Goal: Task Accomplishment & Management: Manage account settings

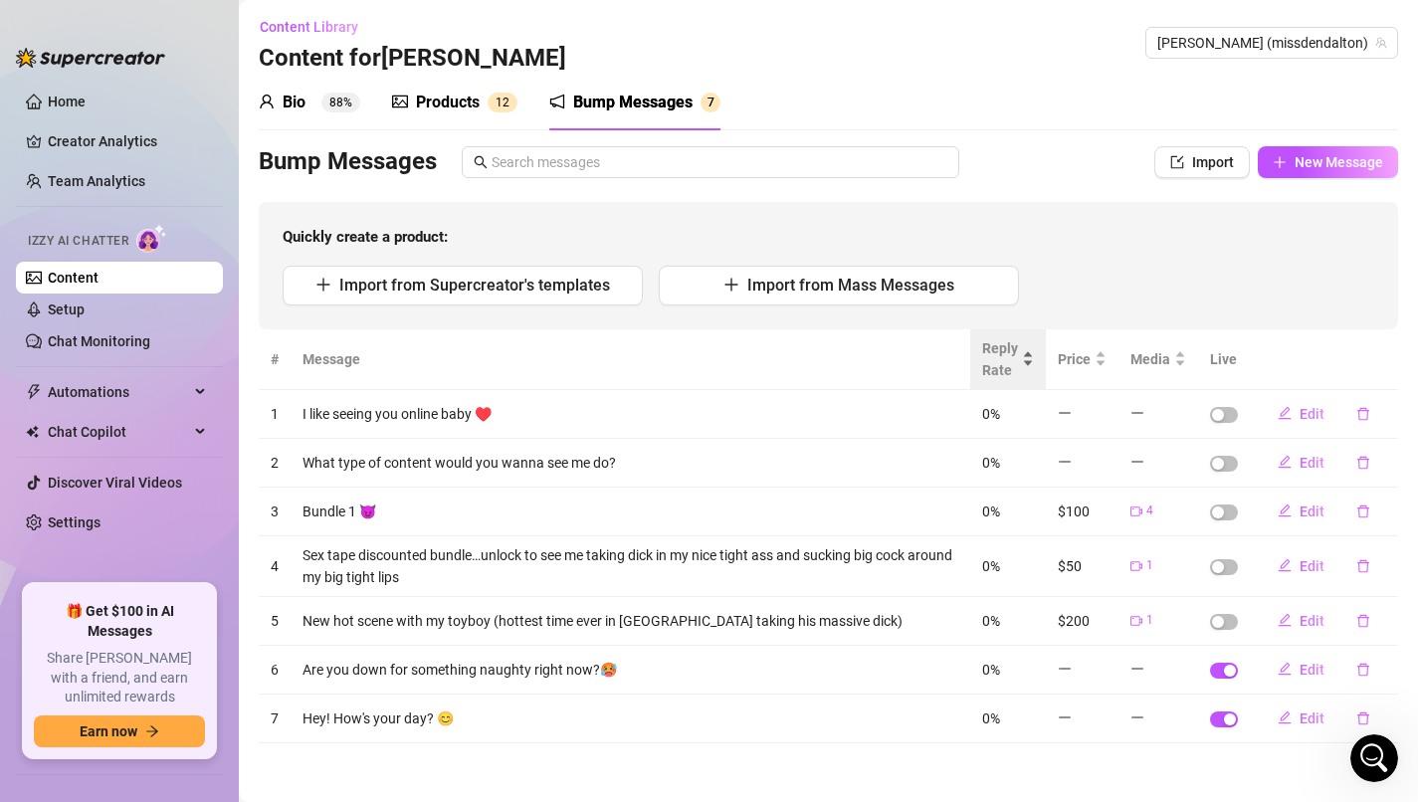
scroll to position [2056, 0]
click at [455, 97] on div "Products" at bounding box center [448, 103] width 64 height 24
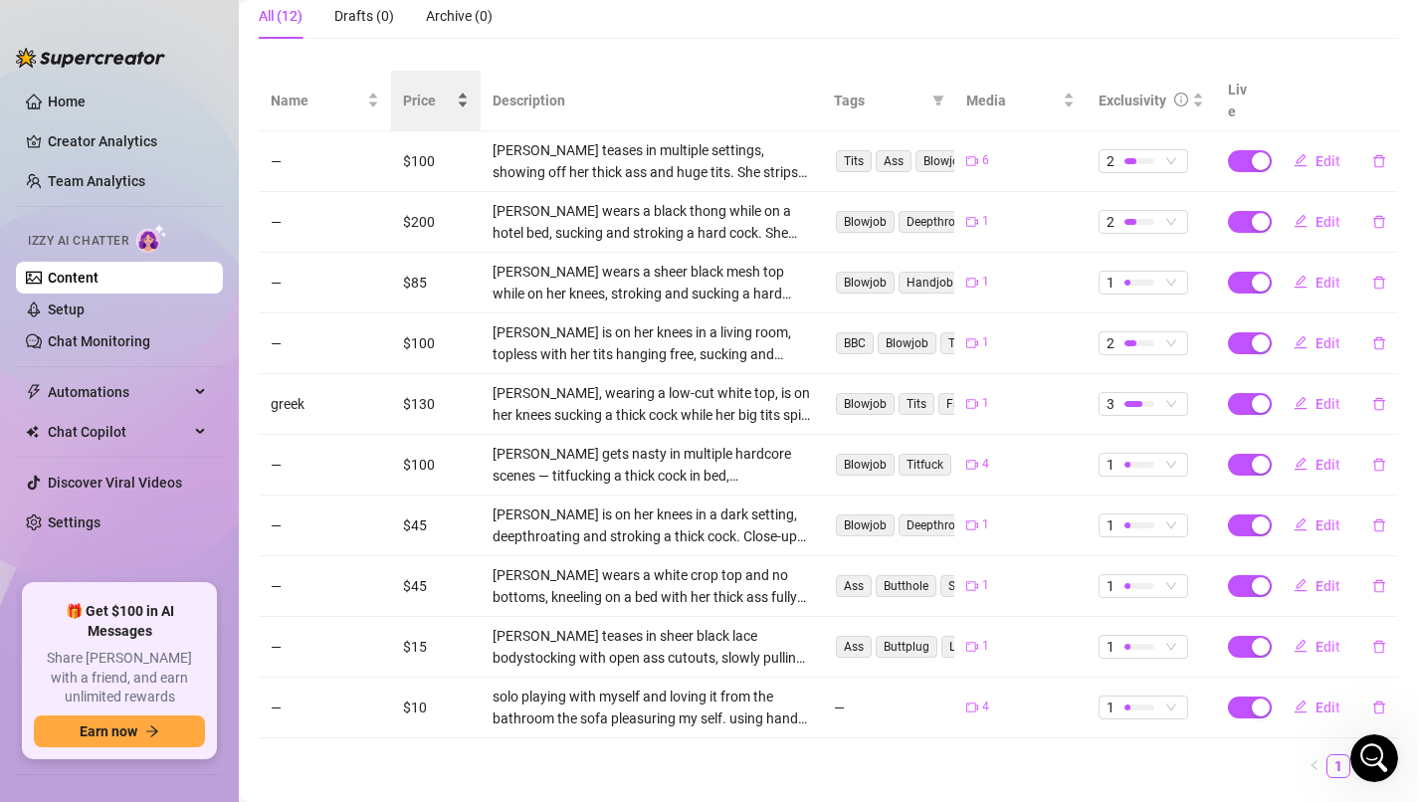
scroll to position [368, 0]
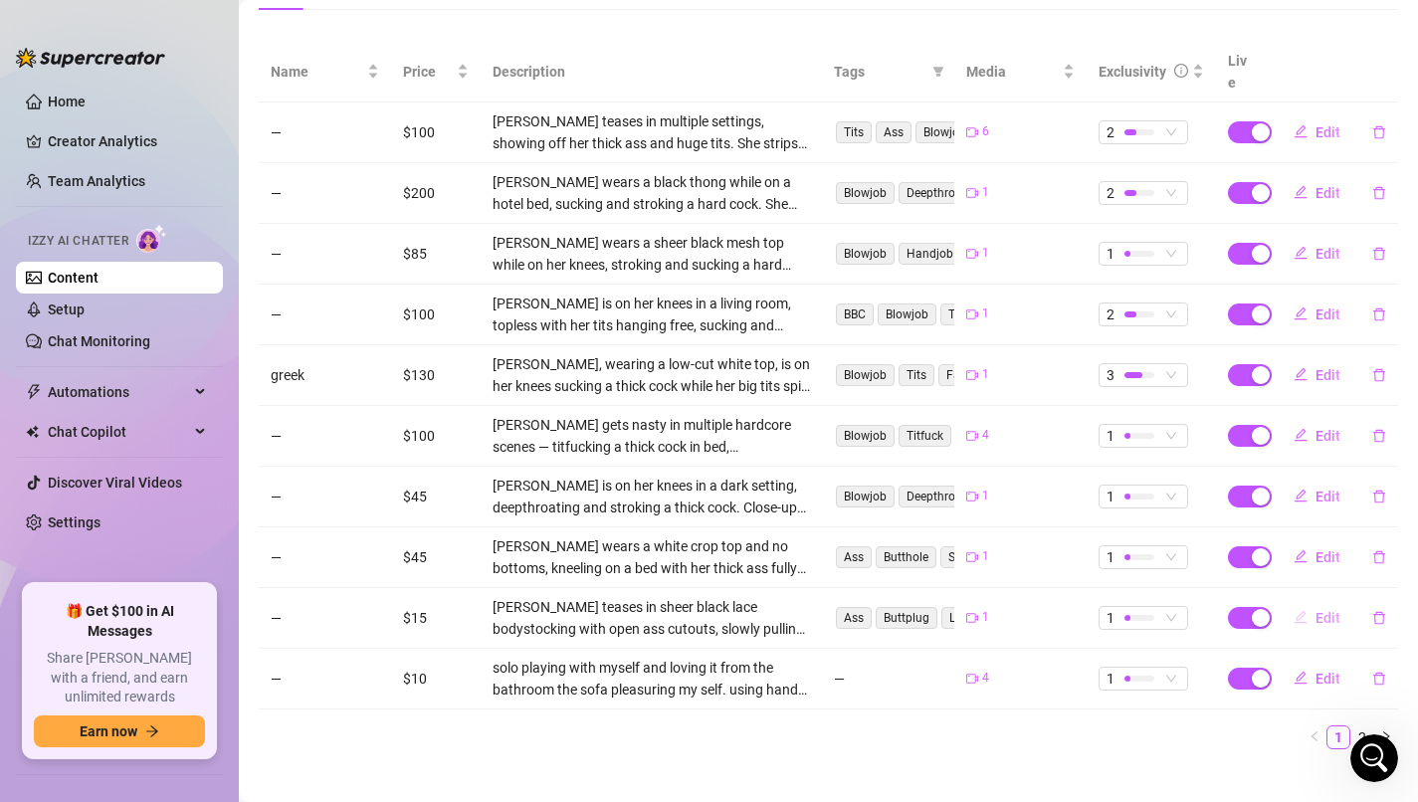
click at [1339, 610] on span "Edit" at bounding box center [1328, 618] width 25 height 16
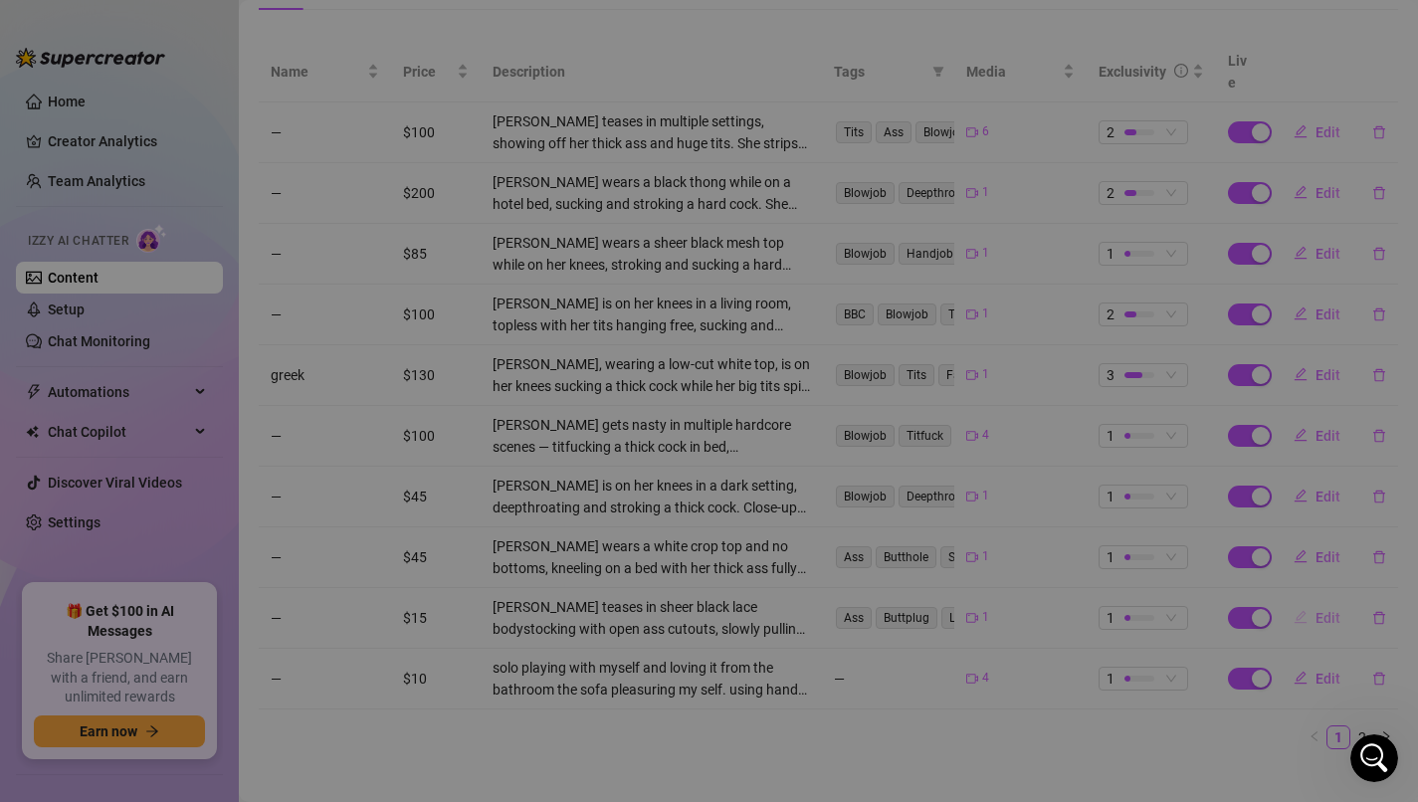
type textarea "Do you like how my red heart butt plug fit inside me? 😈 need something else ins…"
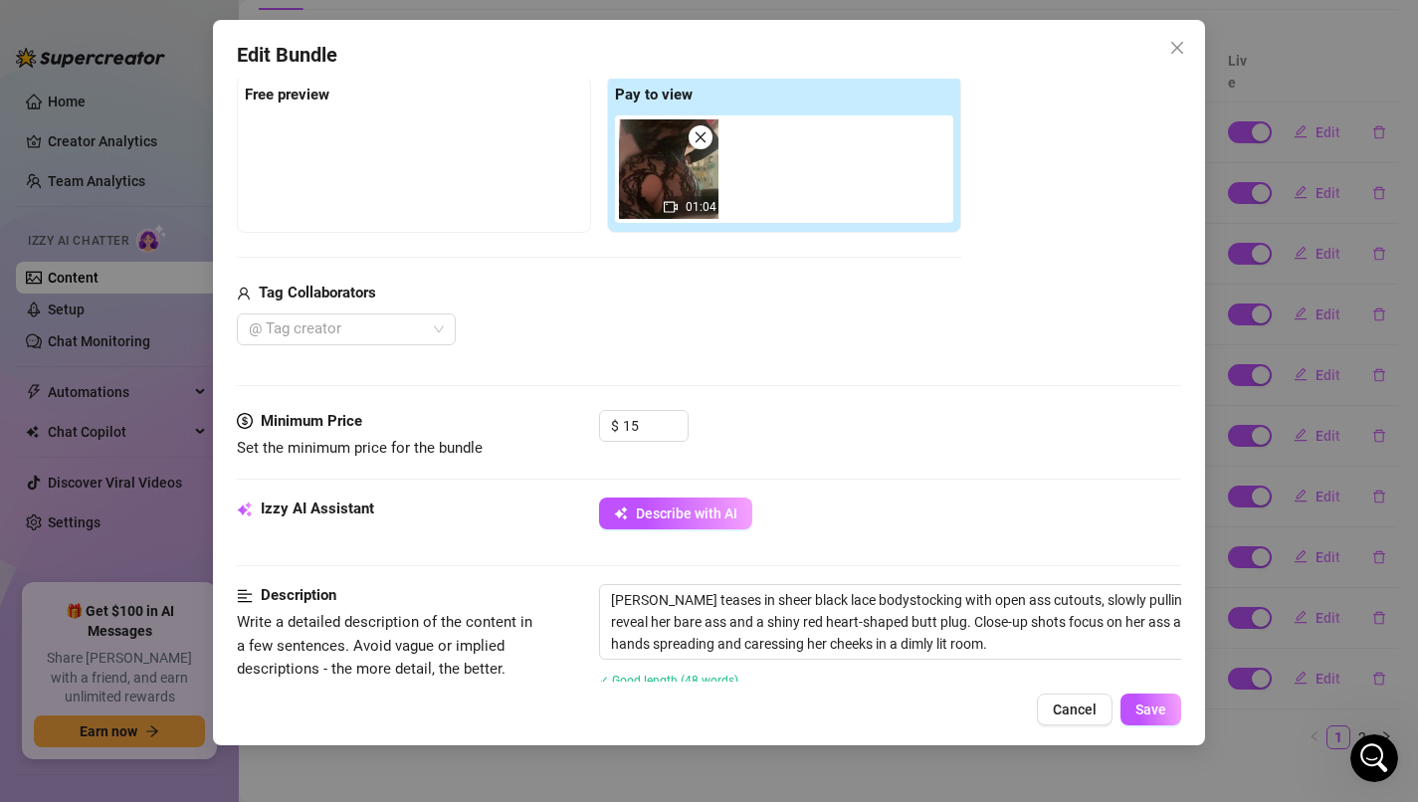
scroll to position [320, 0]
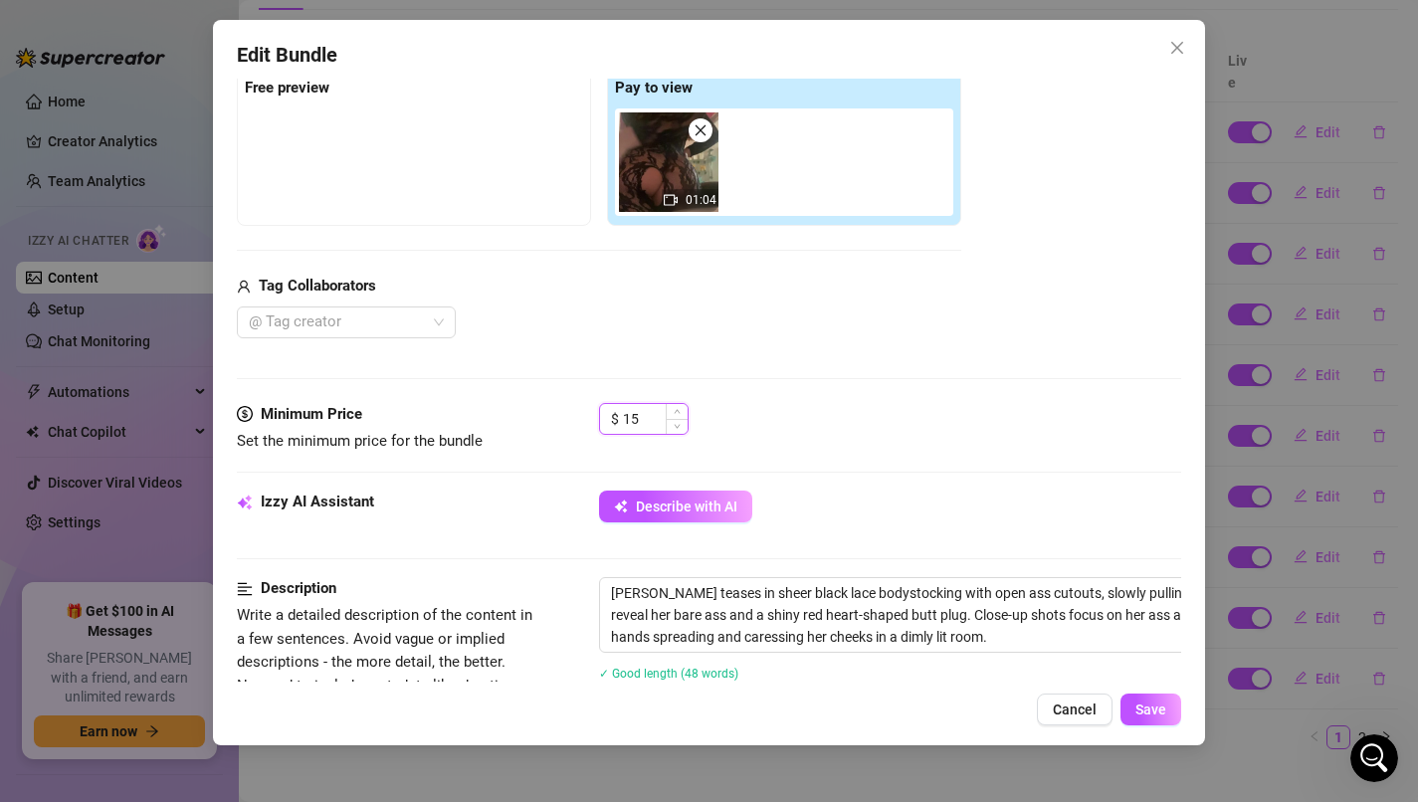
click at [659, 424] on input "15" at bounding box center [655, 419] width 65 height 30
type input "25"
click at [1160, 708] on span "Save" at bounding box center [1151, 710] width 31 height 16
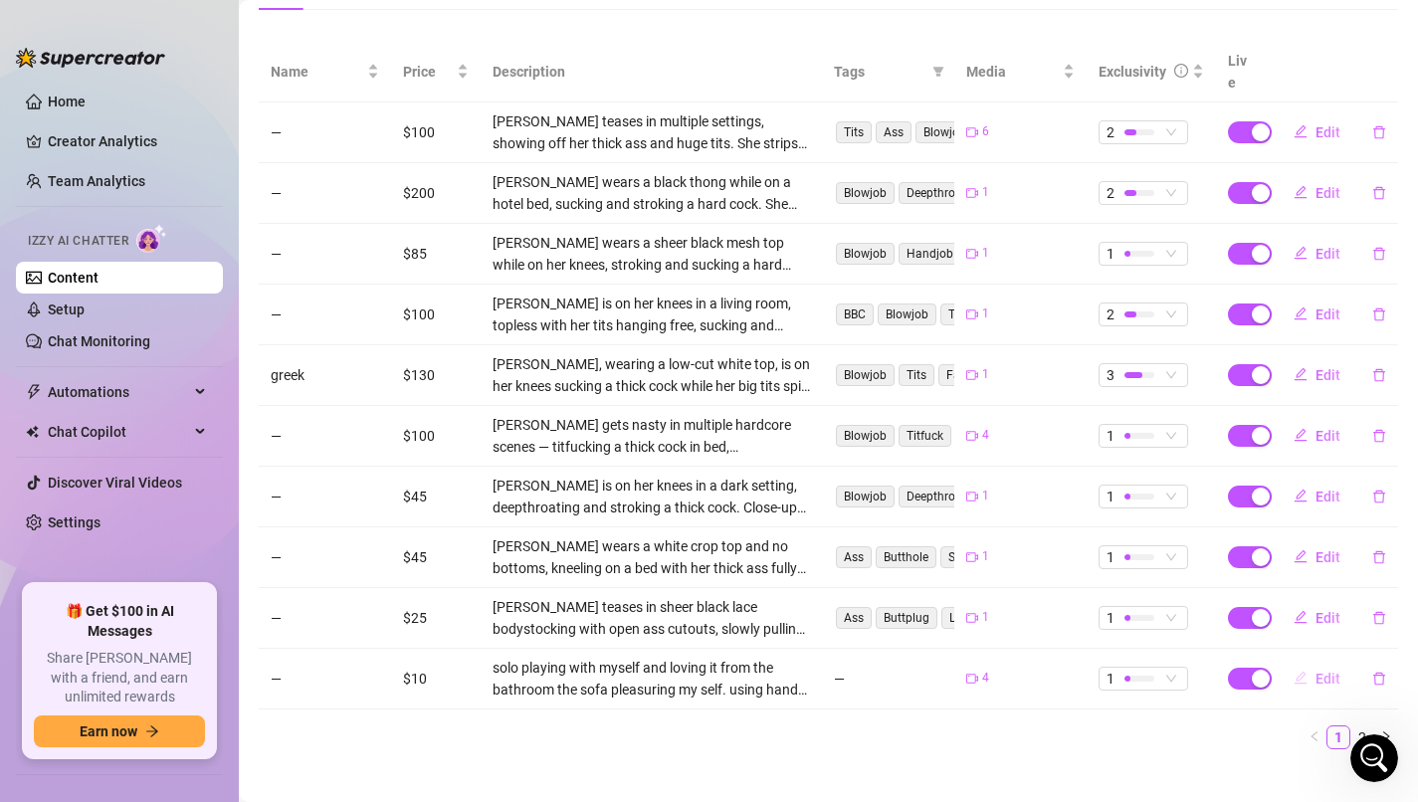
click at [1325, 671] on span "Edit" at bounding box center [1328, 679] width 25 height 16
type textarea "My cock hungry hole waiting for some big boy"
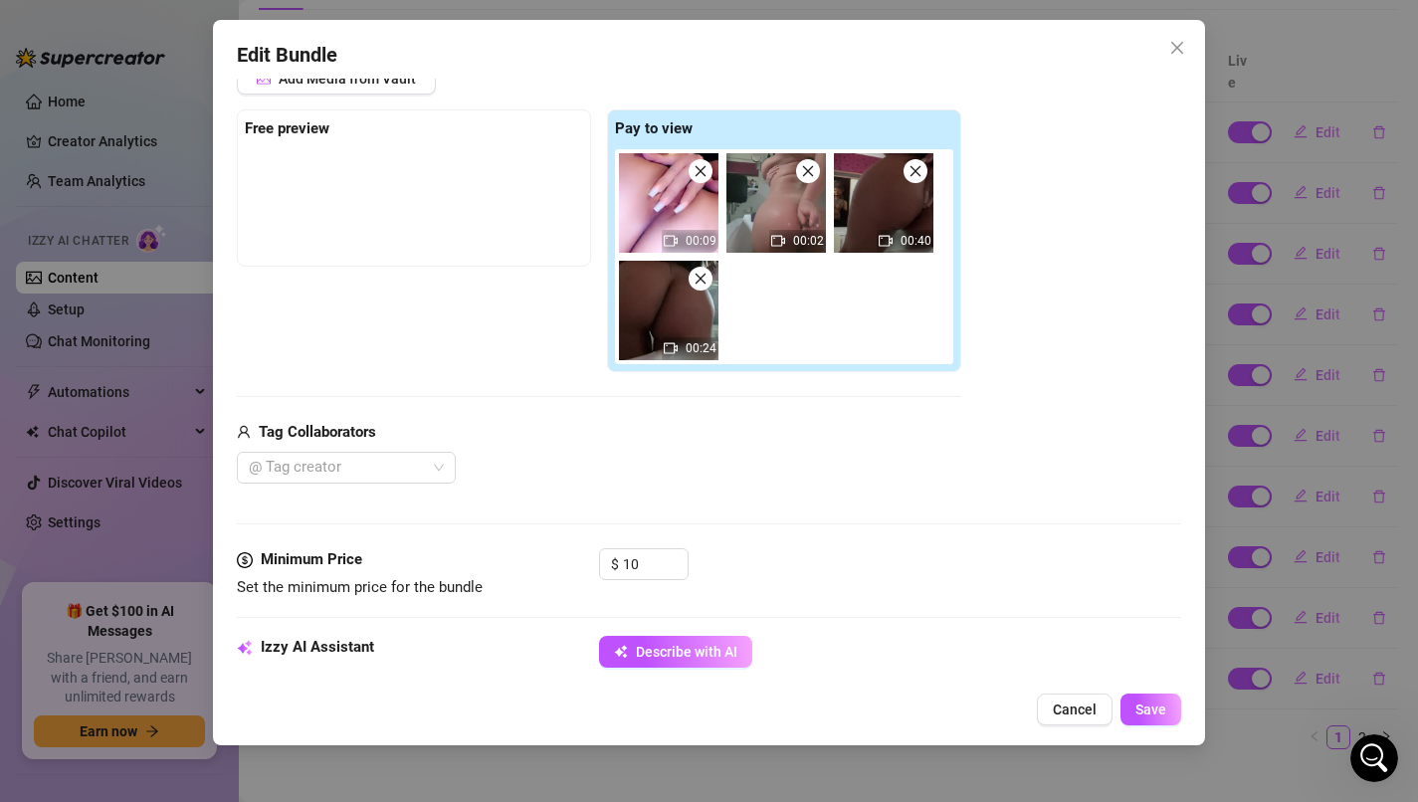
scroll to position [281, 0]
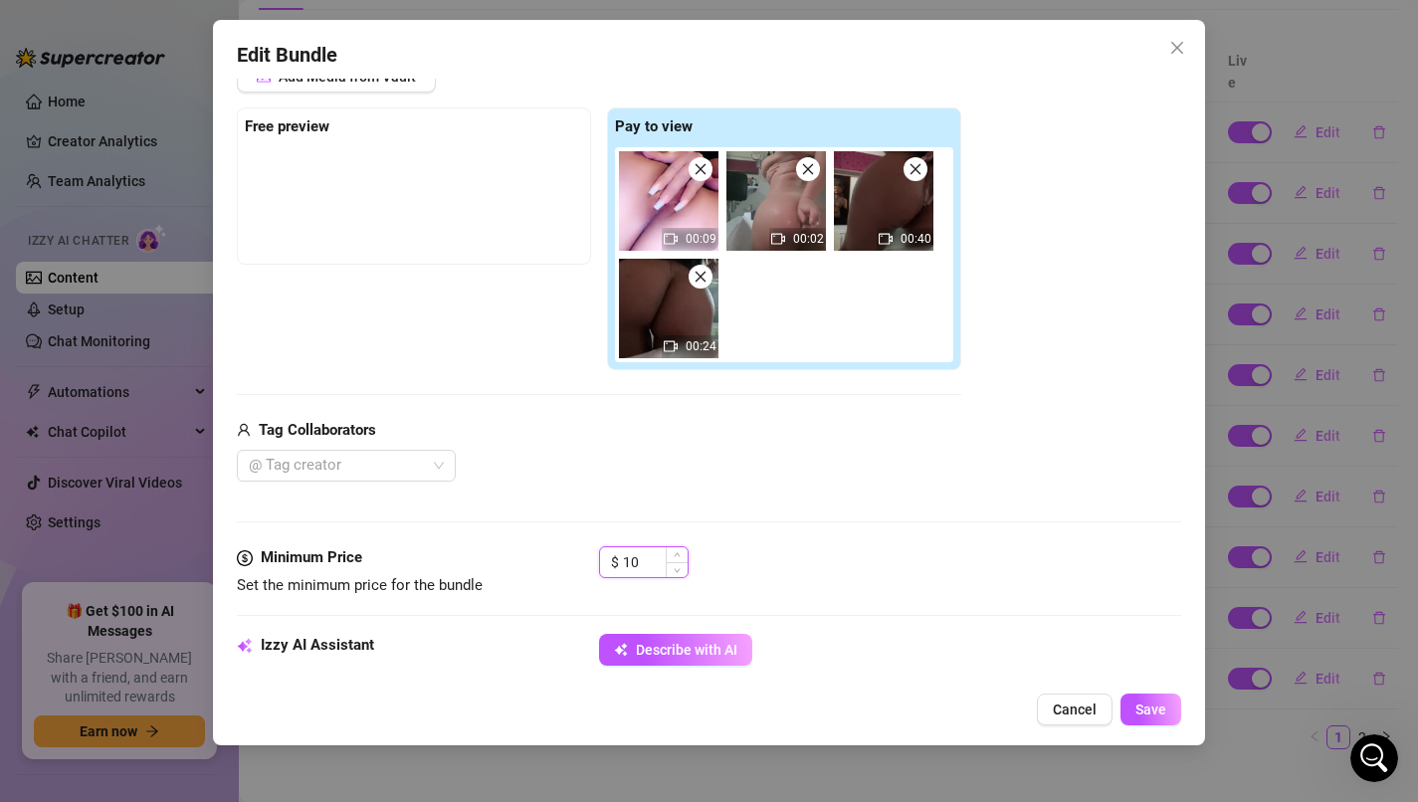
click at [641, 561] on input "10" at bounding box center [655, 562] width 65 height 30
type input "25"
click at [1151, 706] on span "Save" at bounding box center [1151, 710] width 31 height 16
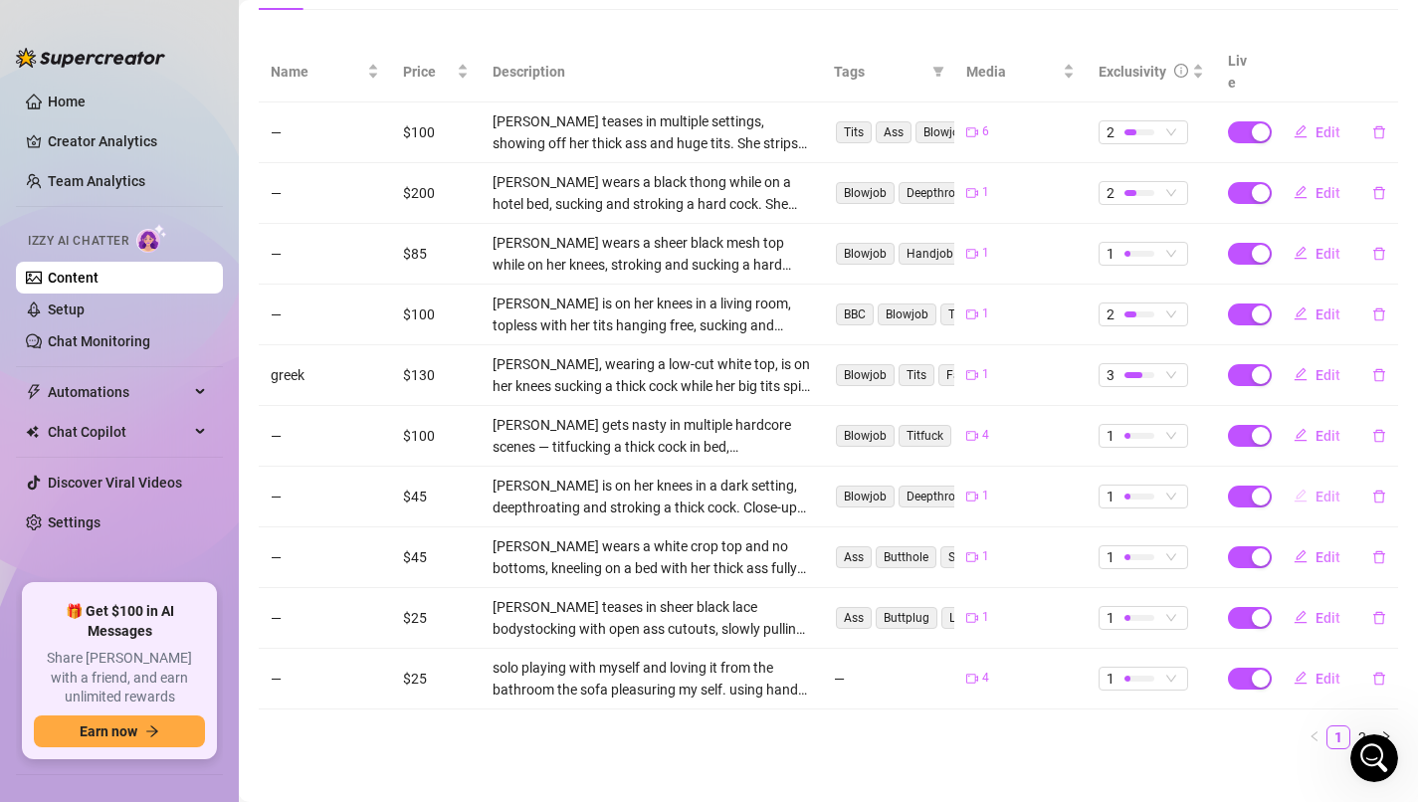
click at [1328, 489] on span "Edit" at bounding box center [1328, 497] width 25 height 16
type textarea "Sneaky club toliet hookup got freaky and ended up with my mouth covered in cum"
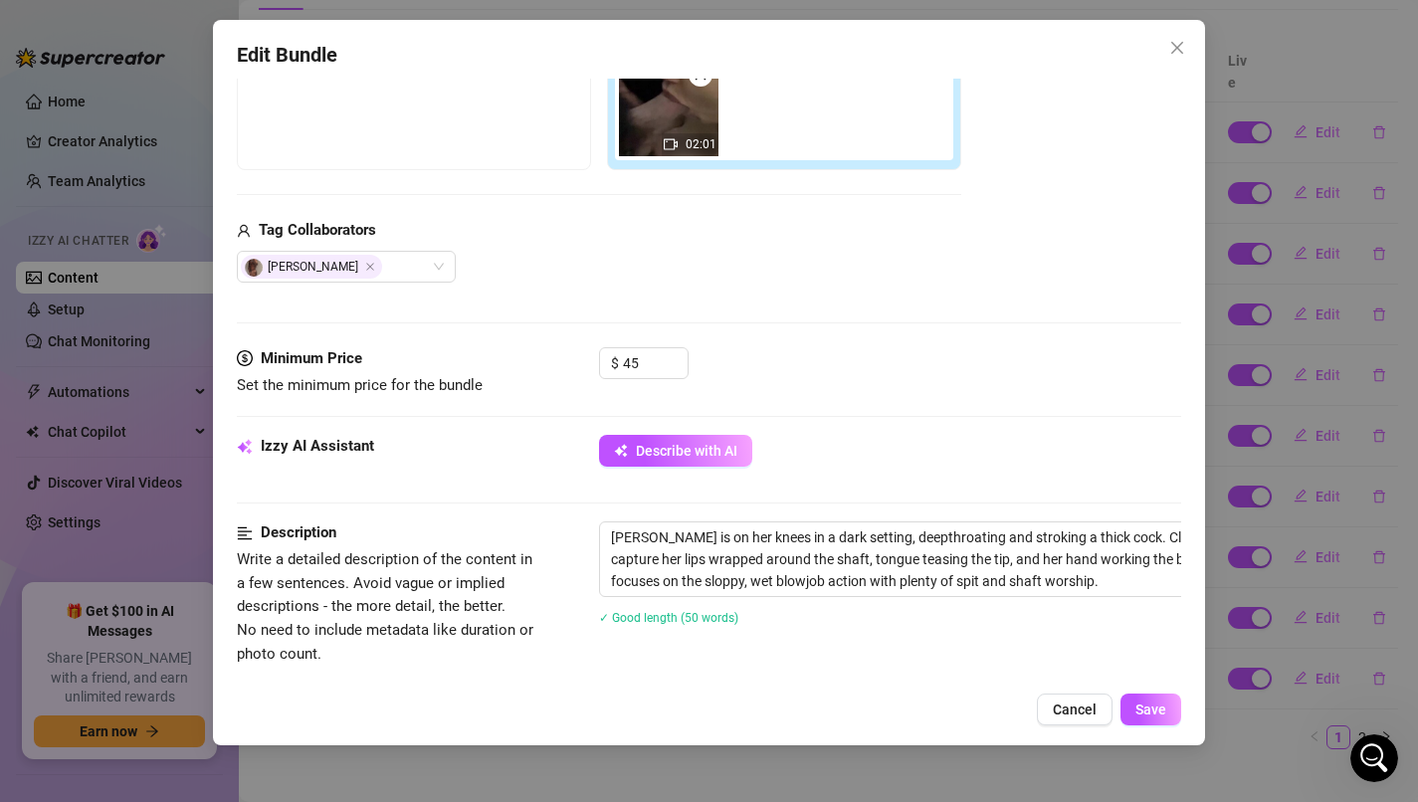
scroll to position [471, 0]
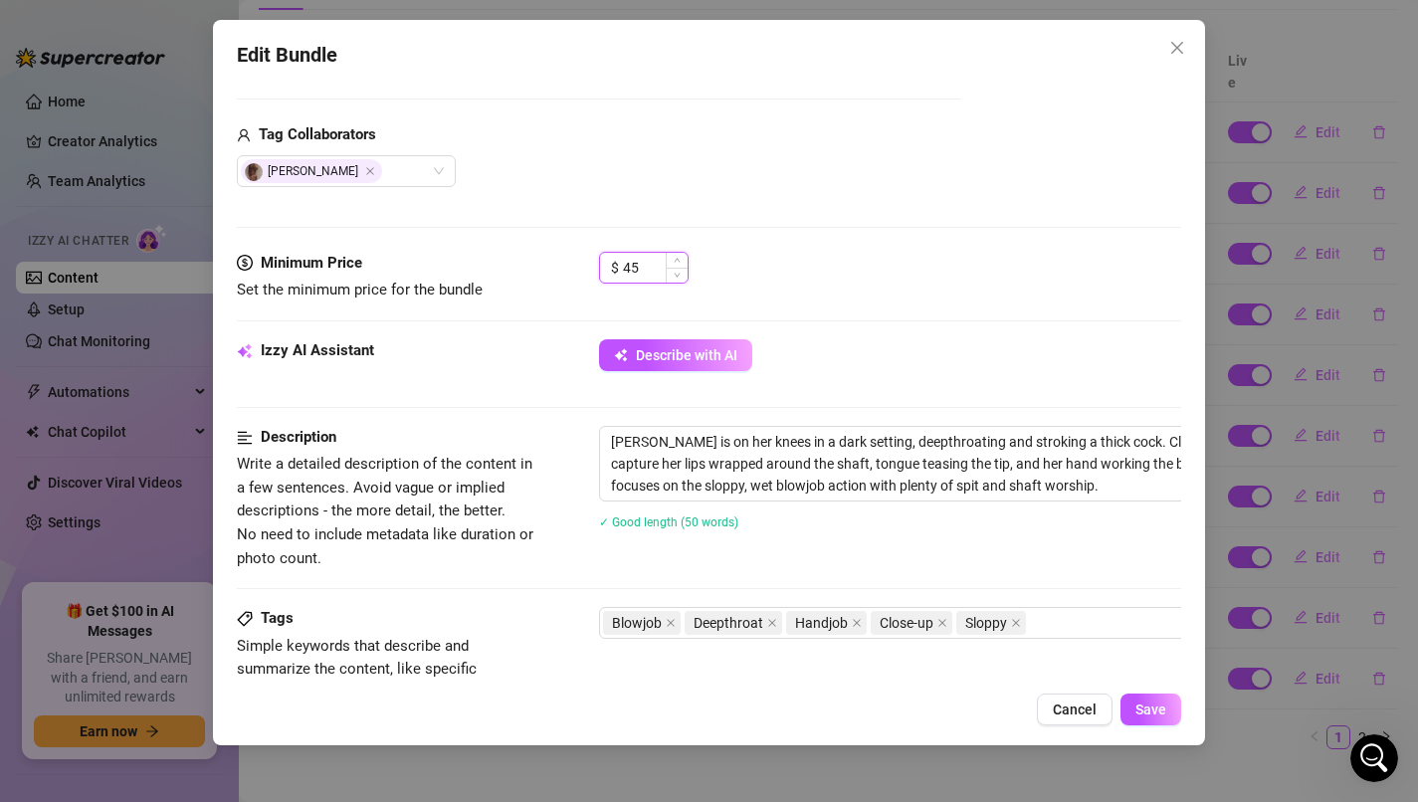
click at [648, 269] on input "45" at bounding box center [655, 268] width 65 height 30
type input "50"
click at [1177, 723] on button "Save" at bounding box center [1151, 710] width 61 height 32
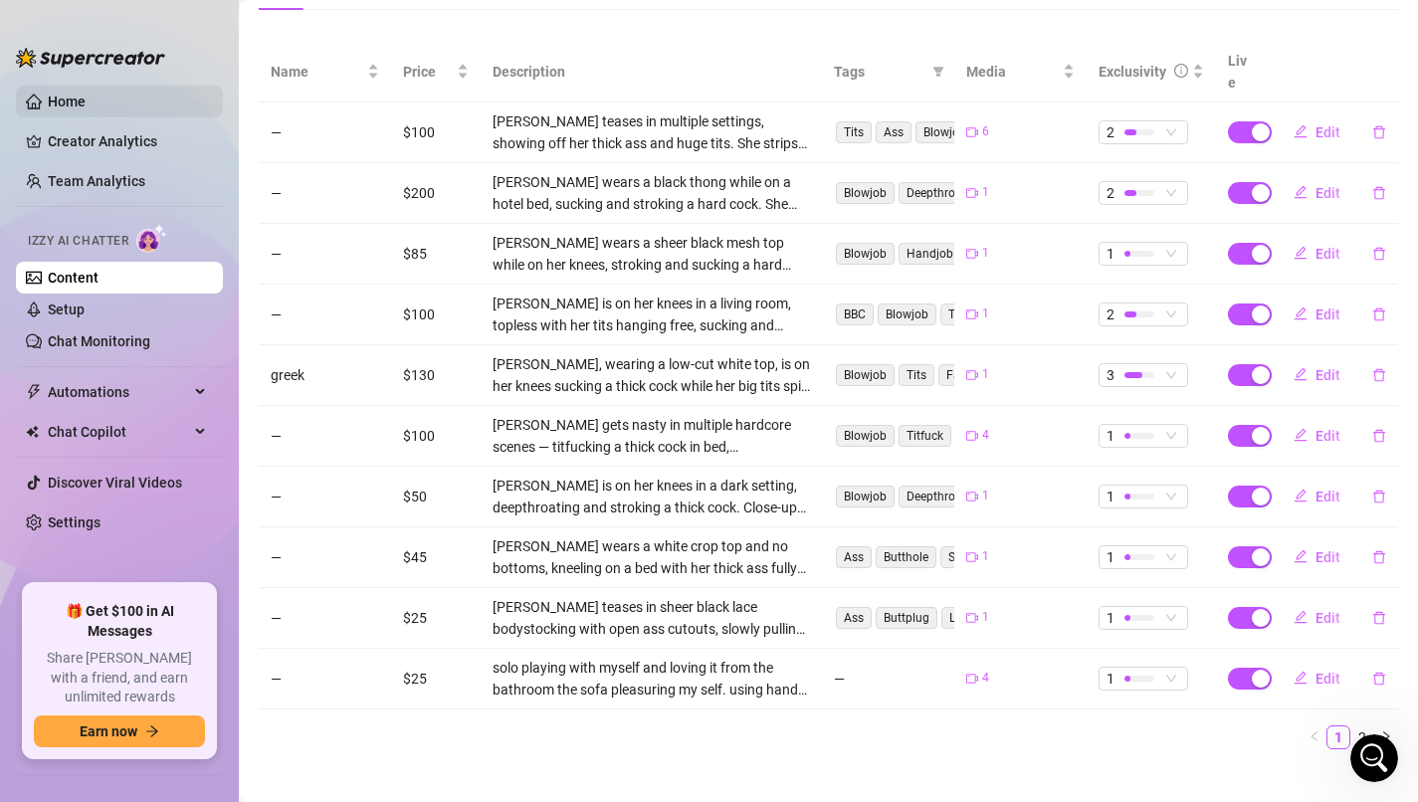
click at [86, 109] on link "Home" at bounding box center [67, 102] width 38 height 16
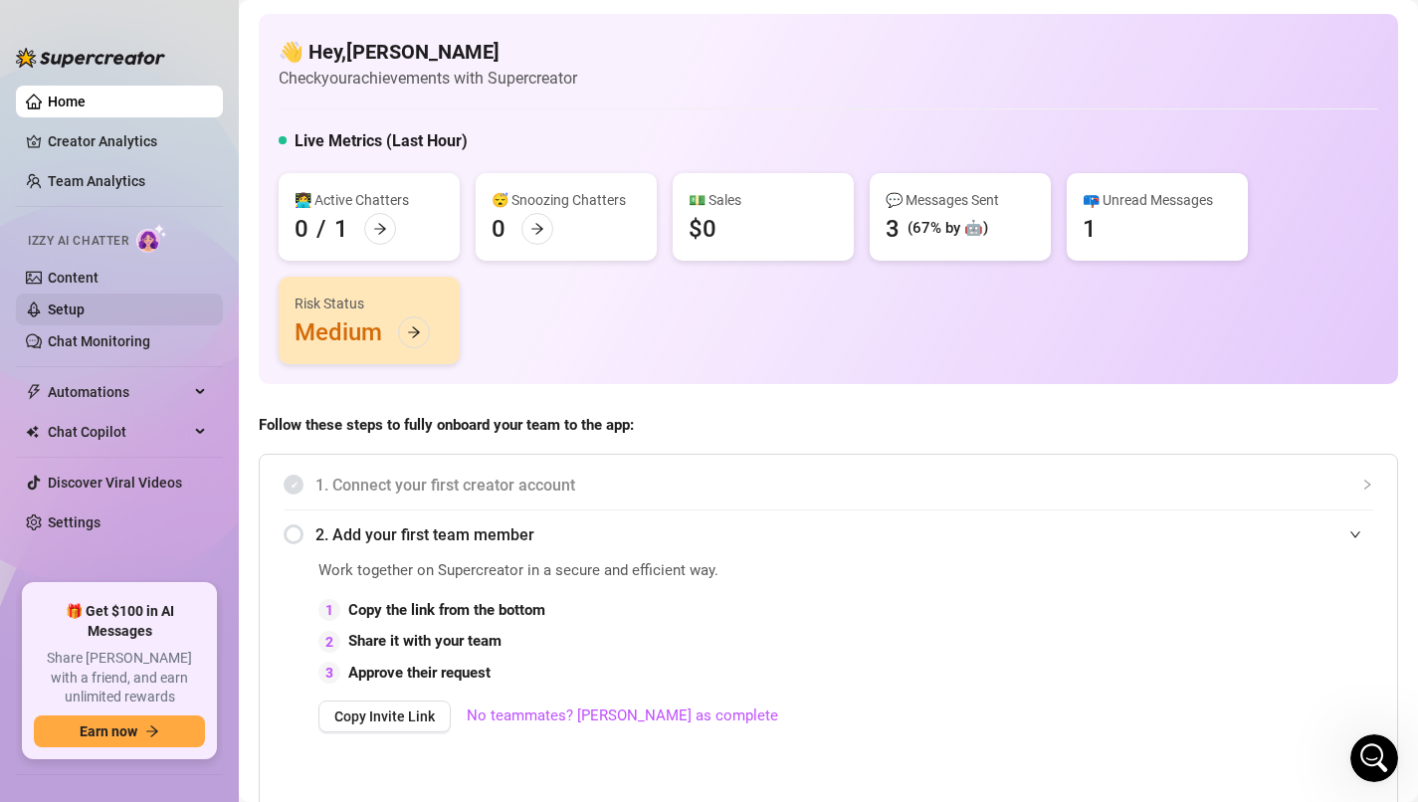
click at [85, 312] on link "Setup" at bounding box center [66, 310] width 37 height 16
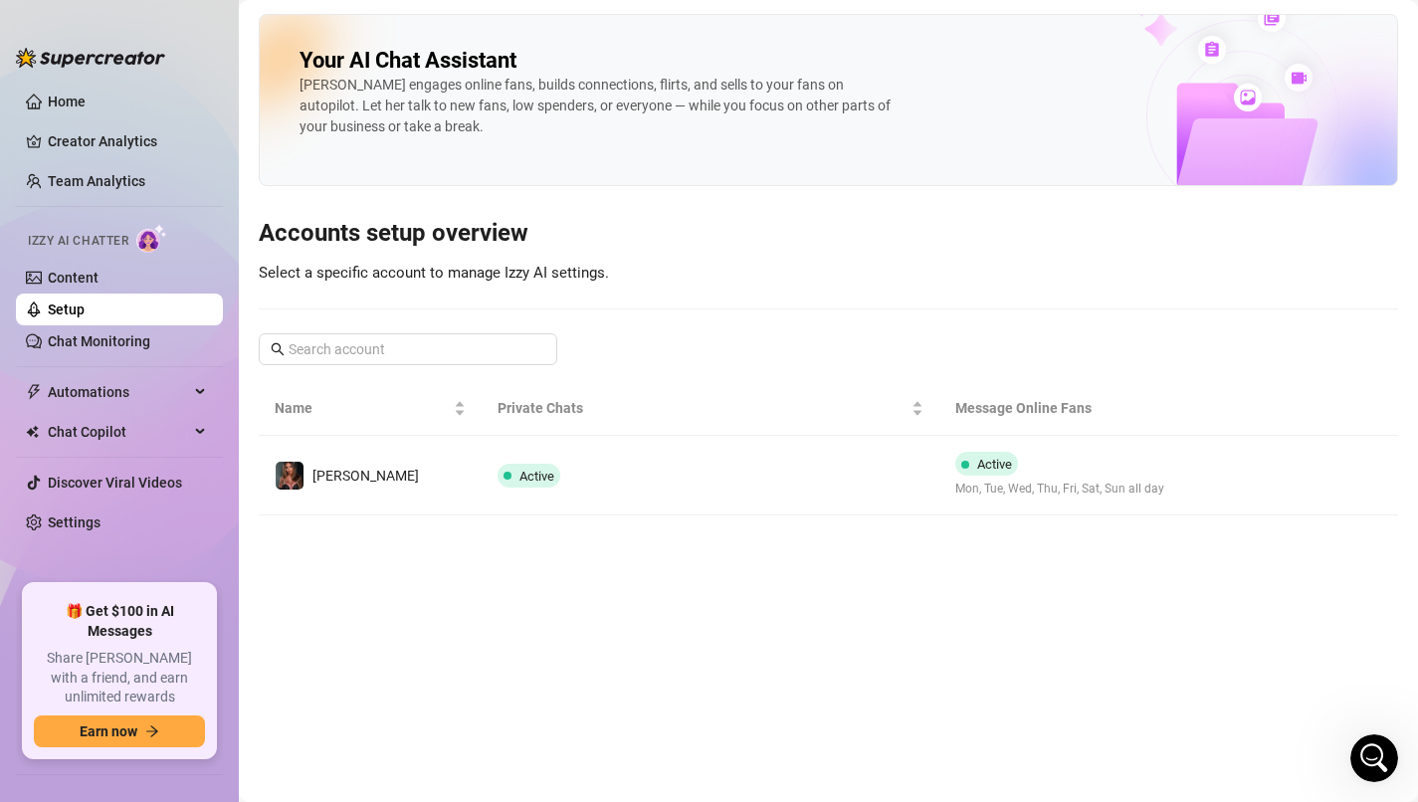
scroll to position [2056, 0]
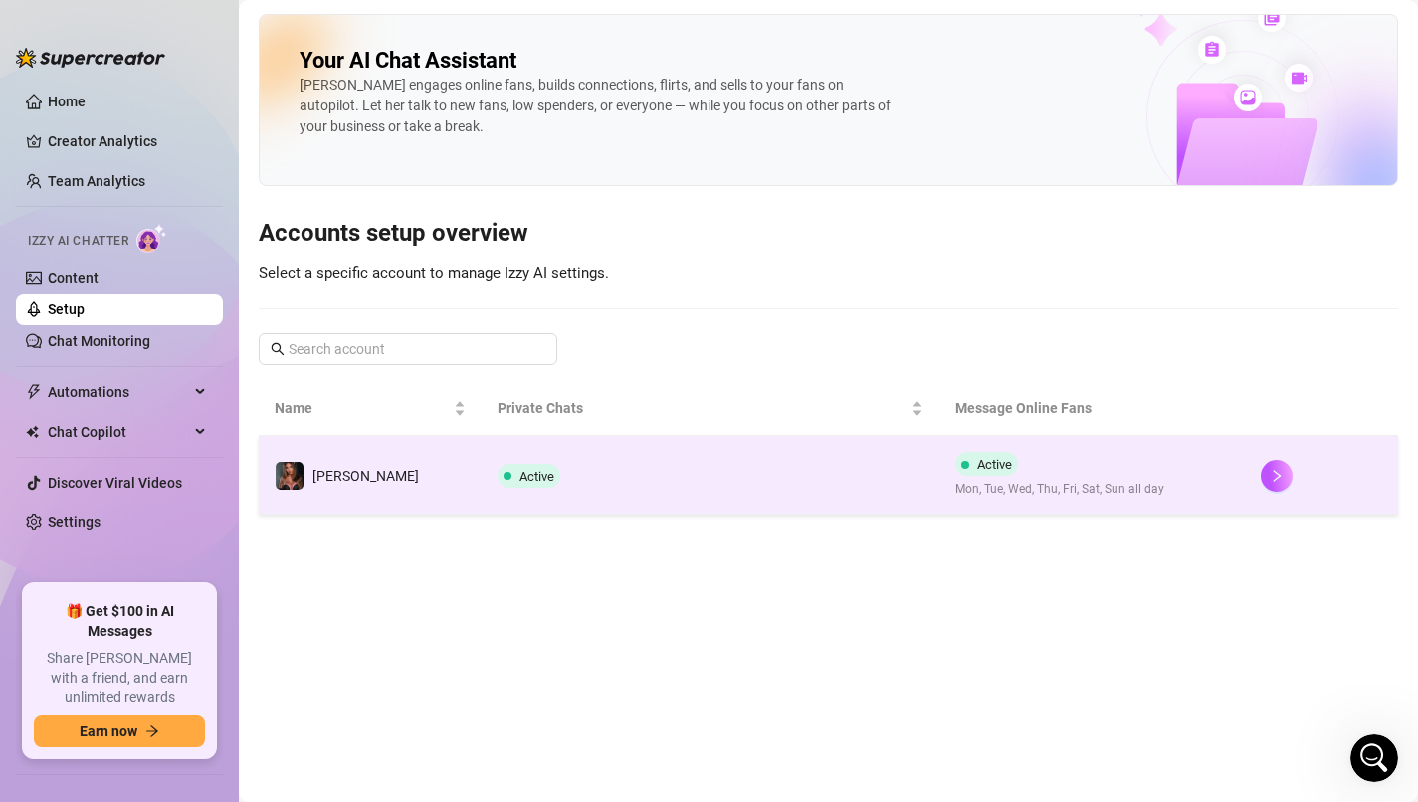
click at [972, 481] on span "Mon, Tue, Wed, Thu, Fri, Sat, Sun all day" at bounding box center [1060, 489] width 209 height 19
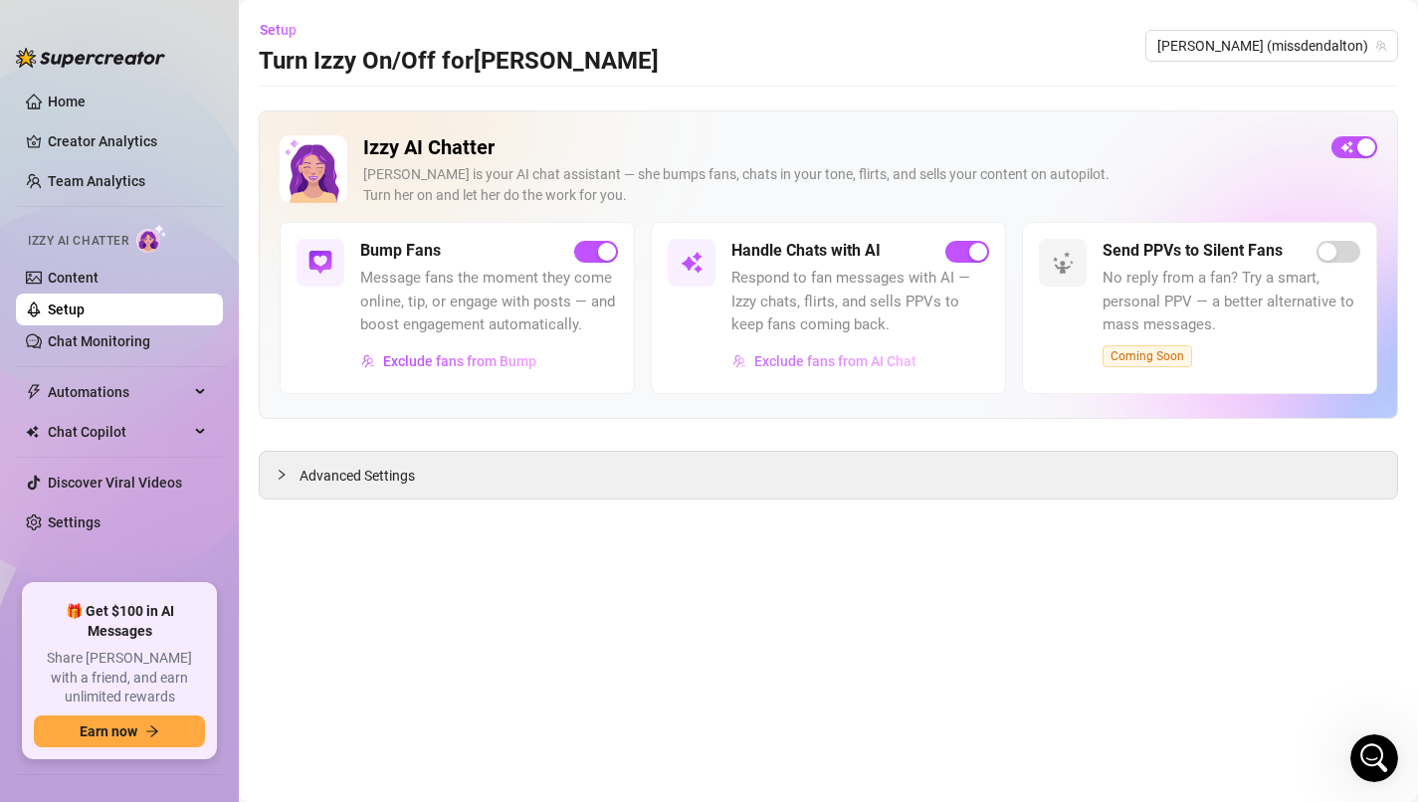
click at [865, 365] on span "Exclude fans from AI Chat" at bounding box center [835, 361] width 162 height 16
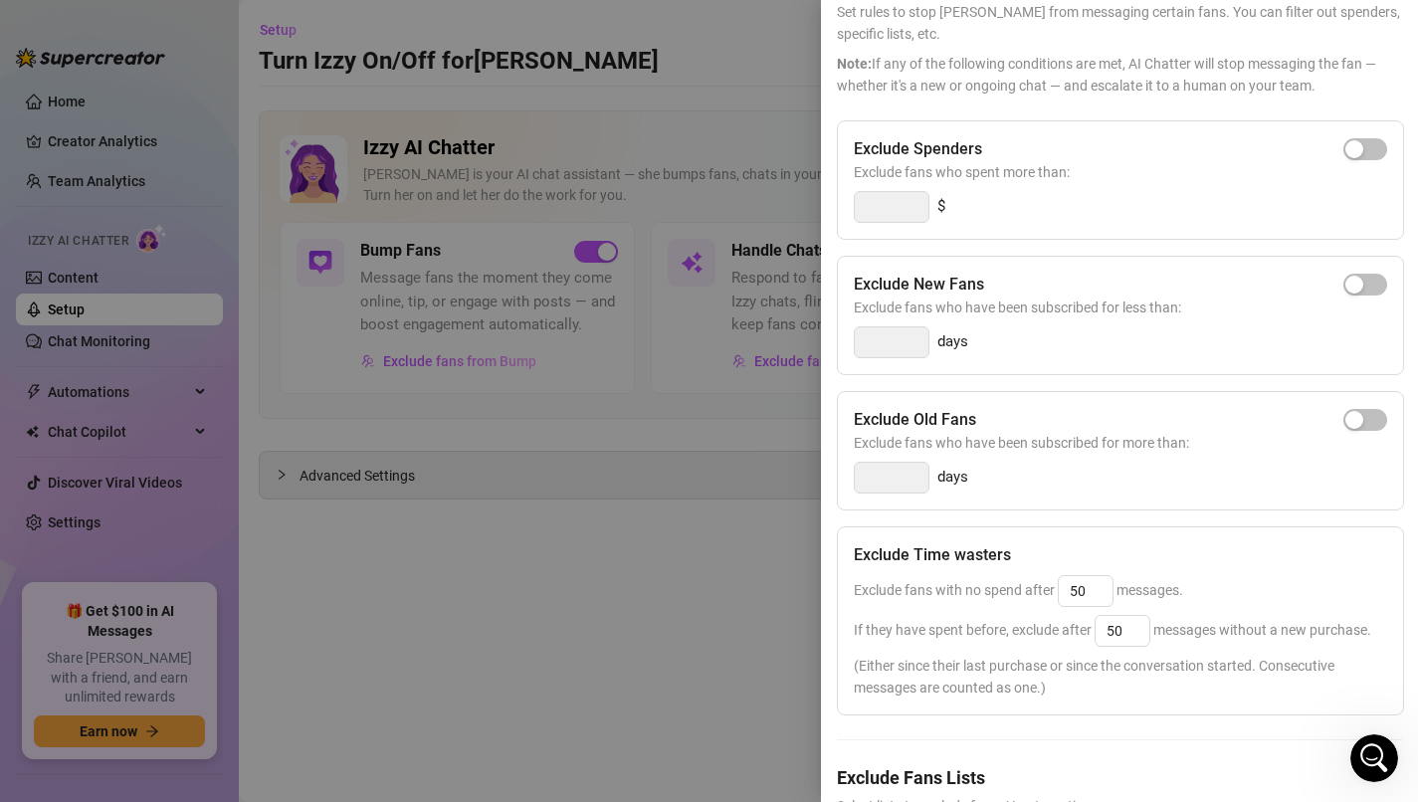
scroll to position [222, 0]
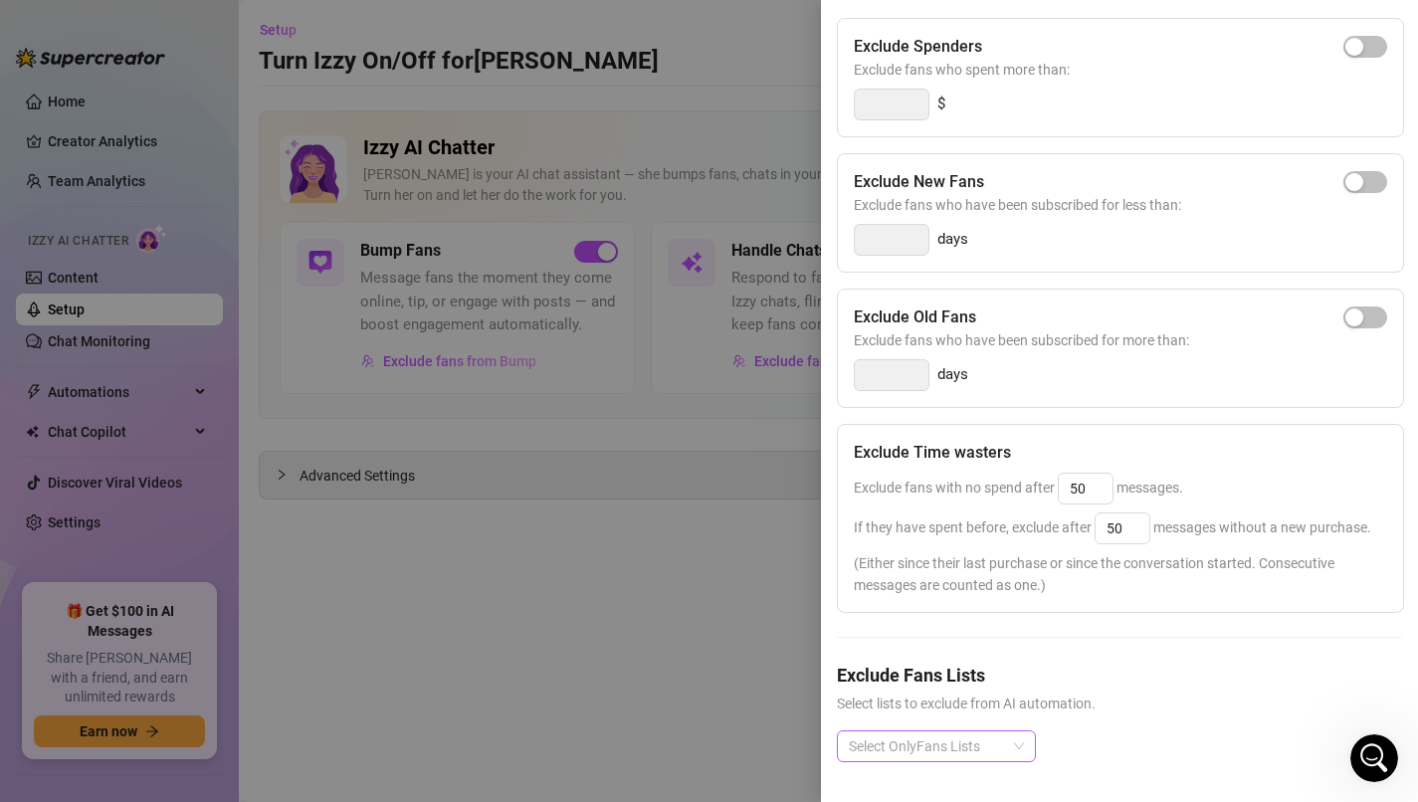
click at [989, 744] on div at bounding box center [926, 747] width 170 height 28
click at [1145, 700] on span "Select lists to exclude from AI automation." at bounding box center [1119, 704] width 565 height 22
click at [772, 632] on div at bounding box center [709, 401] width 1418 height 802
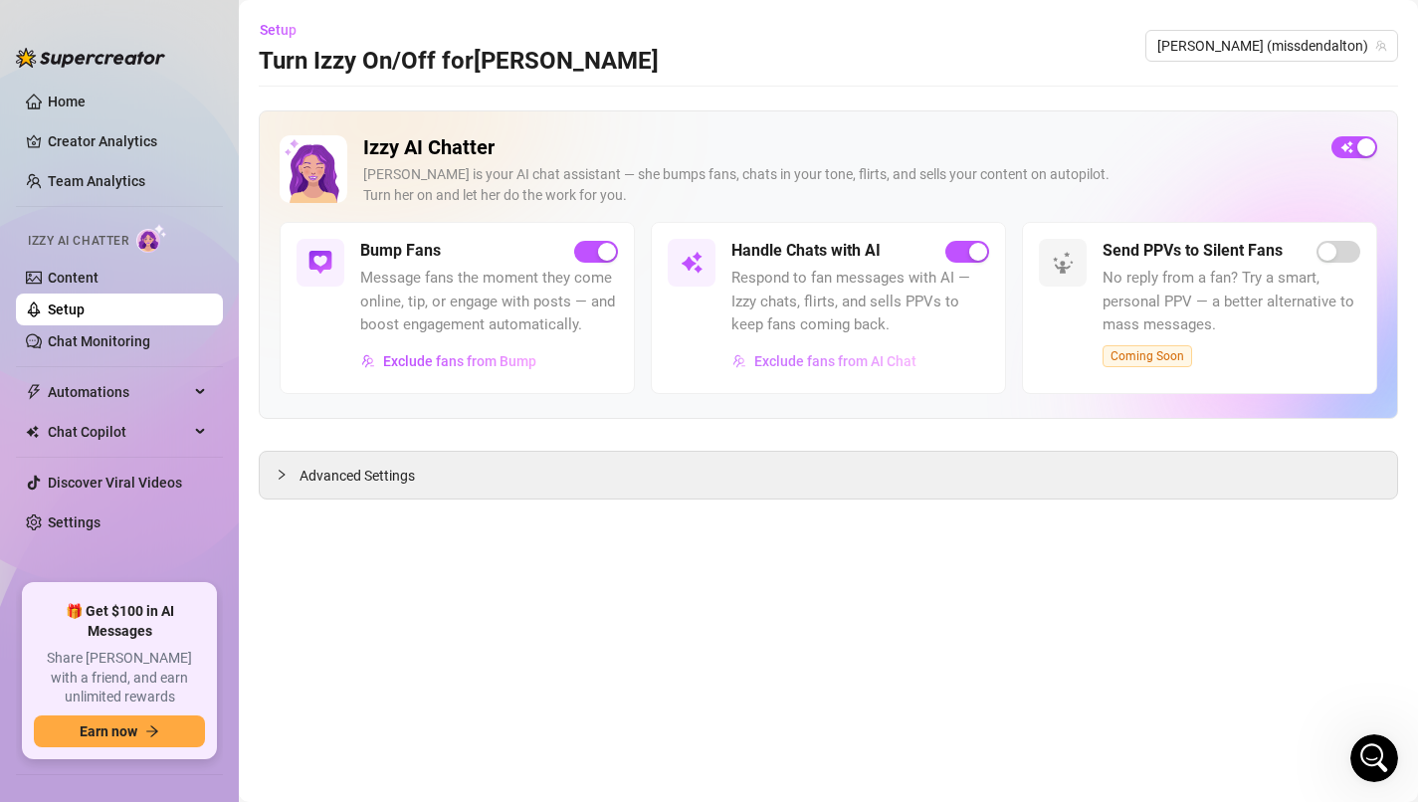
click at [864, 362] on span "Exclude fans from AI Chat" at bounding box center [835, 361] width 162 height 16
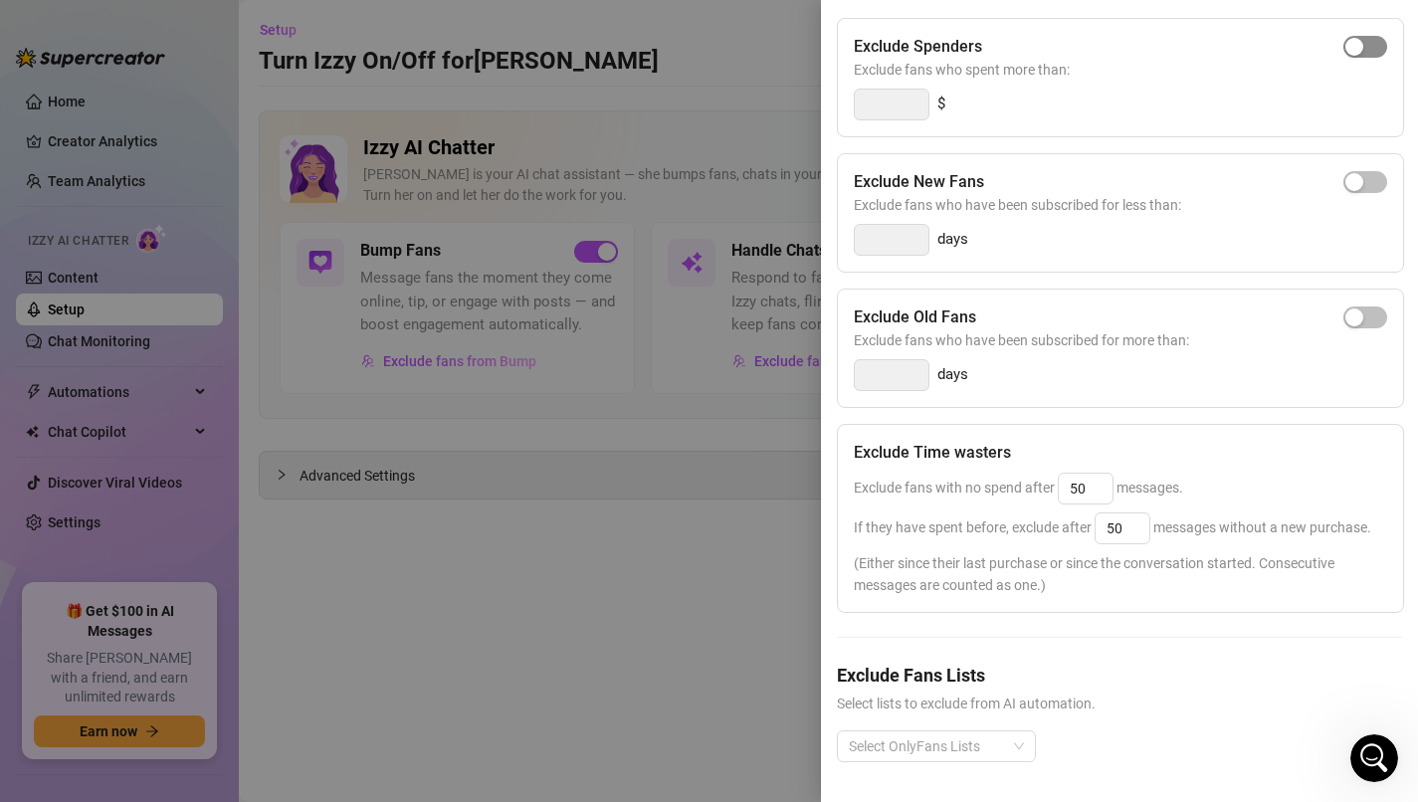
click at [1376, 42] on span "button" at bounding box center [1366, 47] width 44 height 22
click at [909, 107] on input "300" at bounding box center [892, 105] width 74 height 30
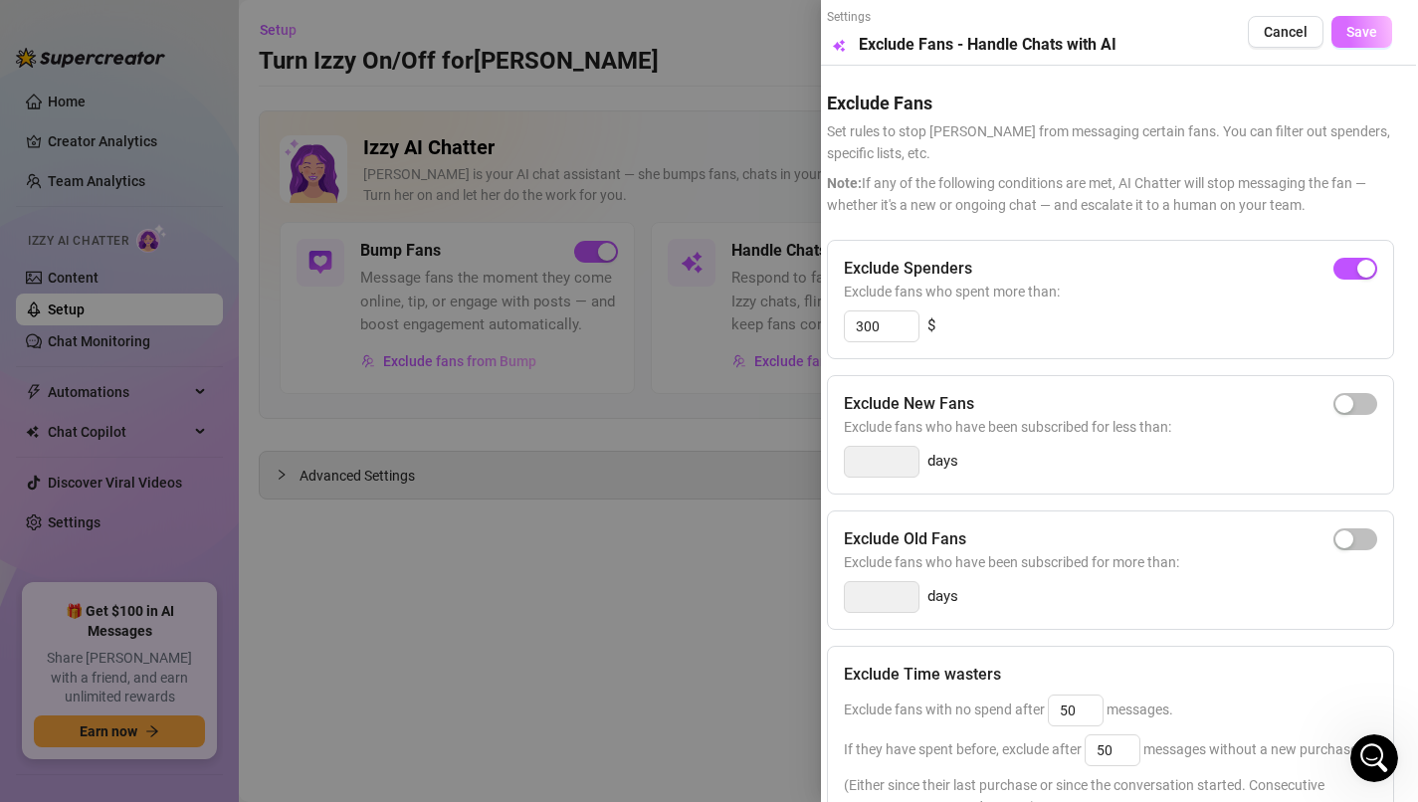
click at [1358, 41] on button "Save" at bounding box center [1362, 32] width 61 height 32
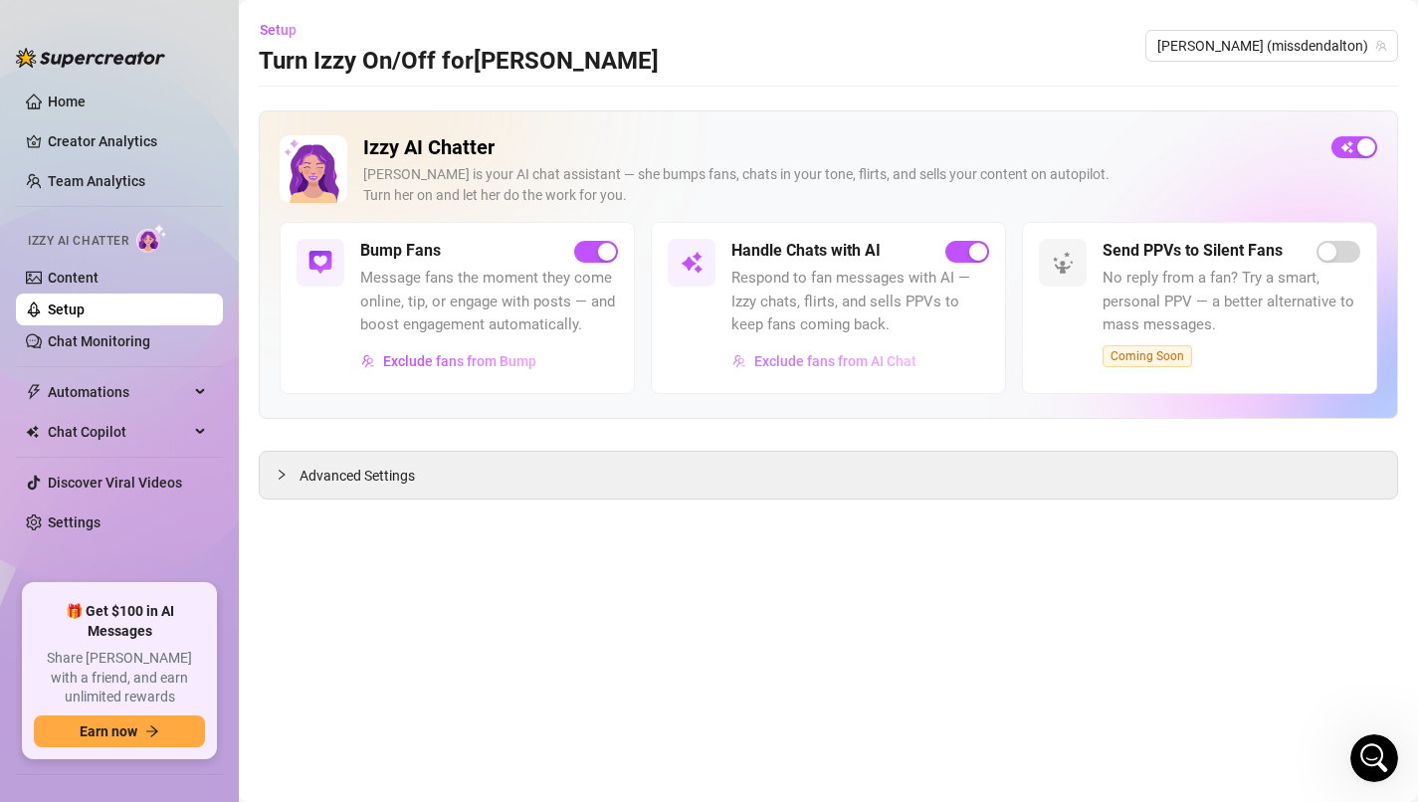
click at [889, 360] on span "Exclude fans from AI Chat" at bounding box center [835, 361] width 162 height 16
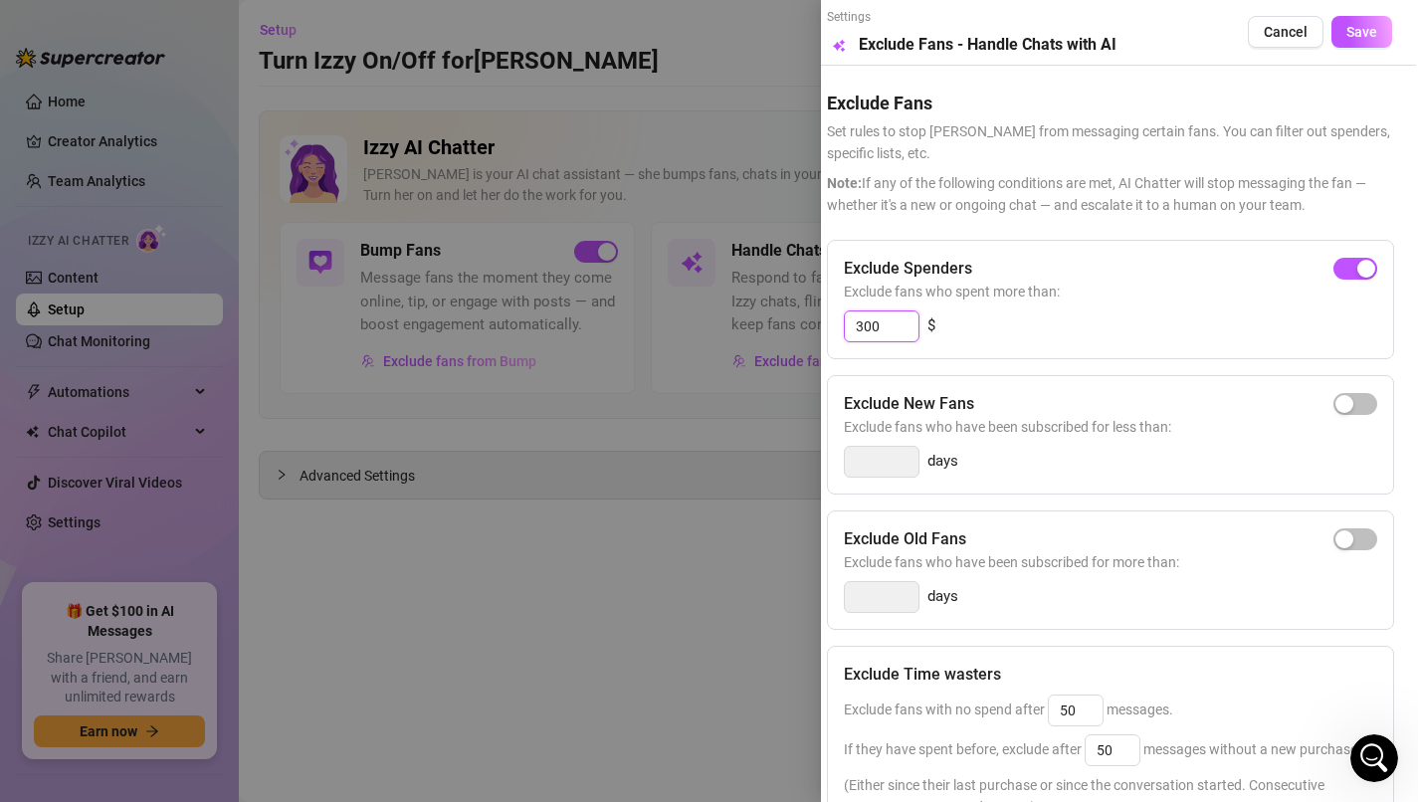
click at [888, 328] on input "300" at bounding box center [882, 327] width 74 height 30
type input "3"
click at [1362, 47] on button "Save" at bounding box center [1362, 32] width 61 height 32
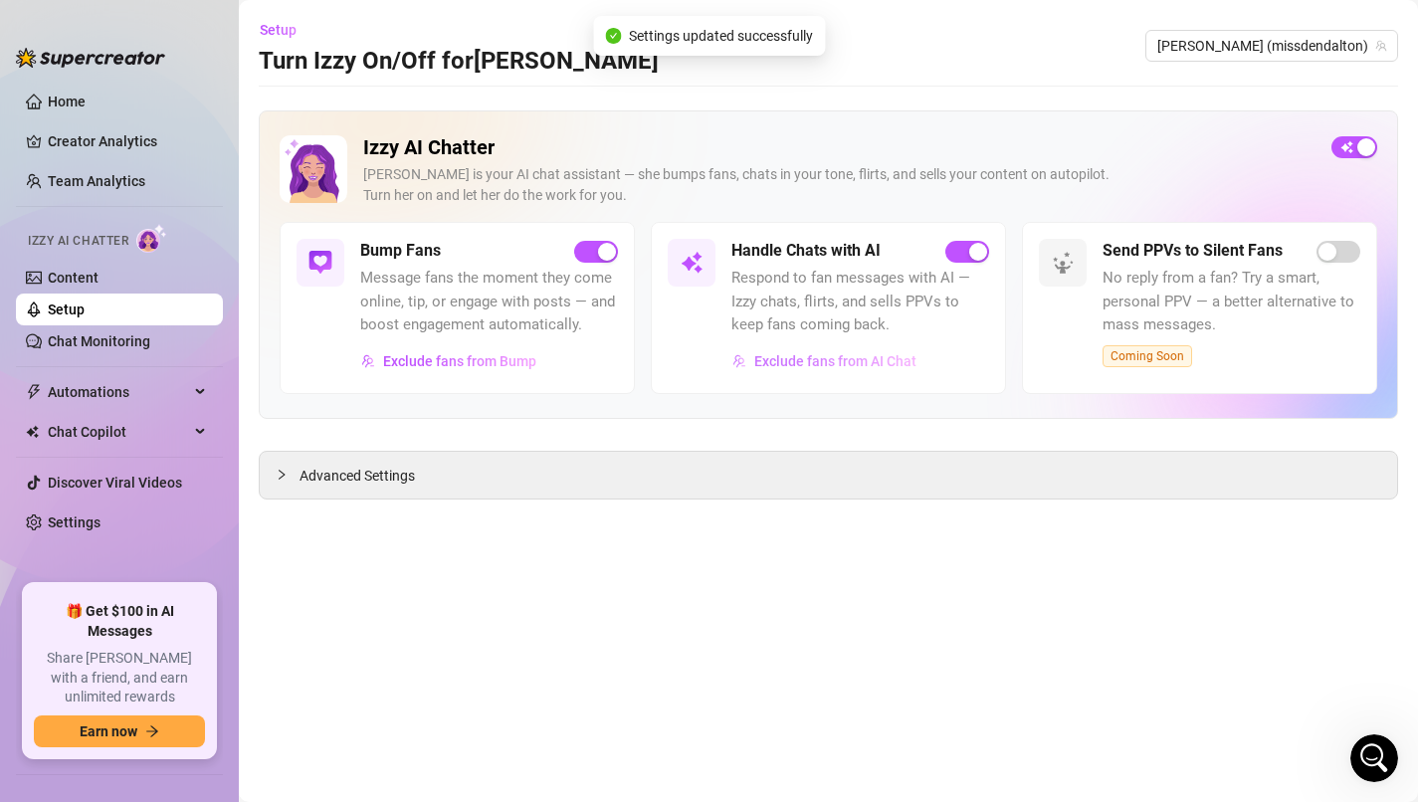
click at [863, 365] on span "Exclude fans from AI Chat" at bounding box center [835, 361] width 162 height 16
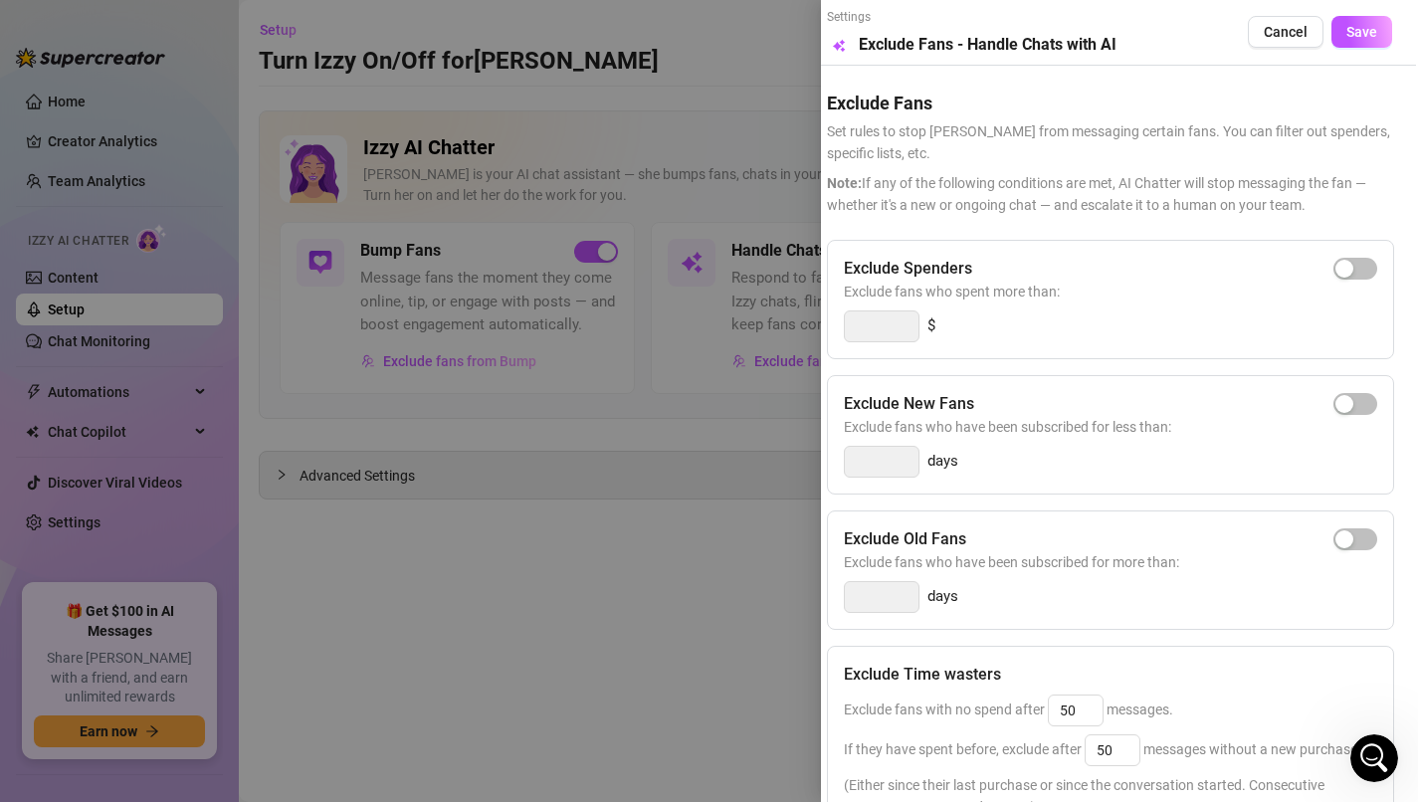
click at [678, 603] on div at bounding box center [709, 401] width 1418 height 802
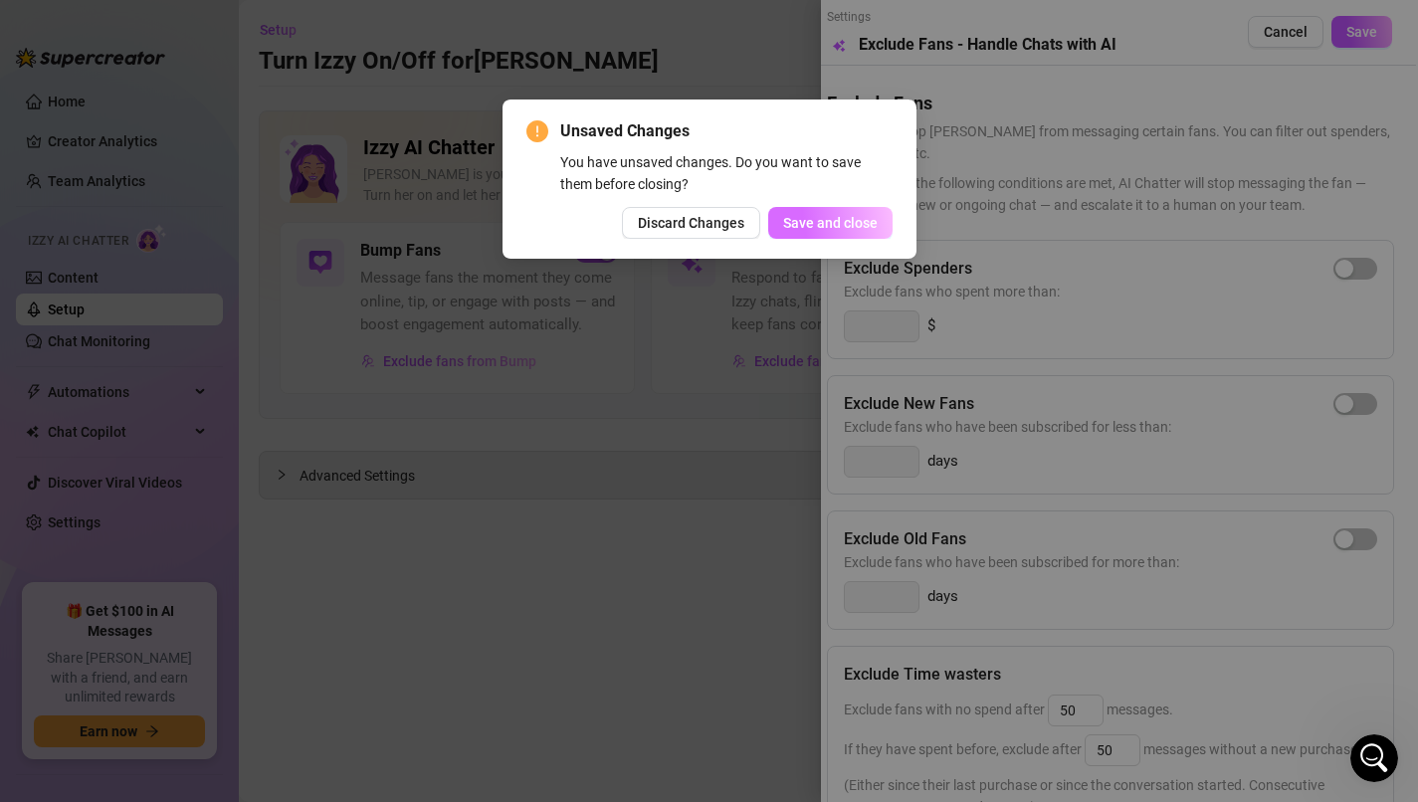
click at [786, 237] on button "Save and close" at bounding box center [830, 223] width 124 height 32
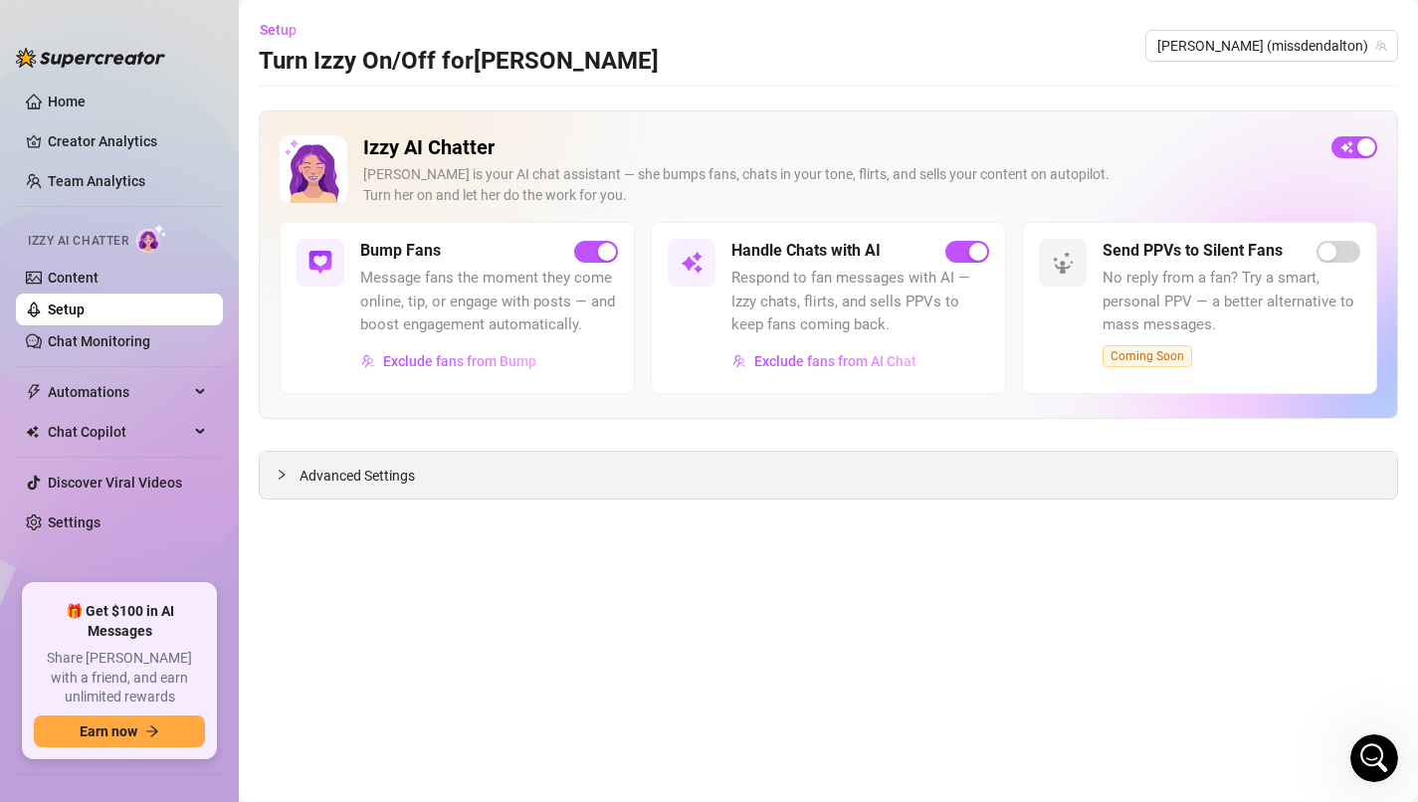
click at [384, 483] on span "Advanced Settings" at bounding box center [357, 476] width 115 height 22
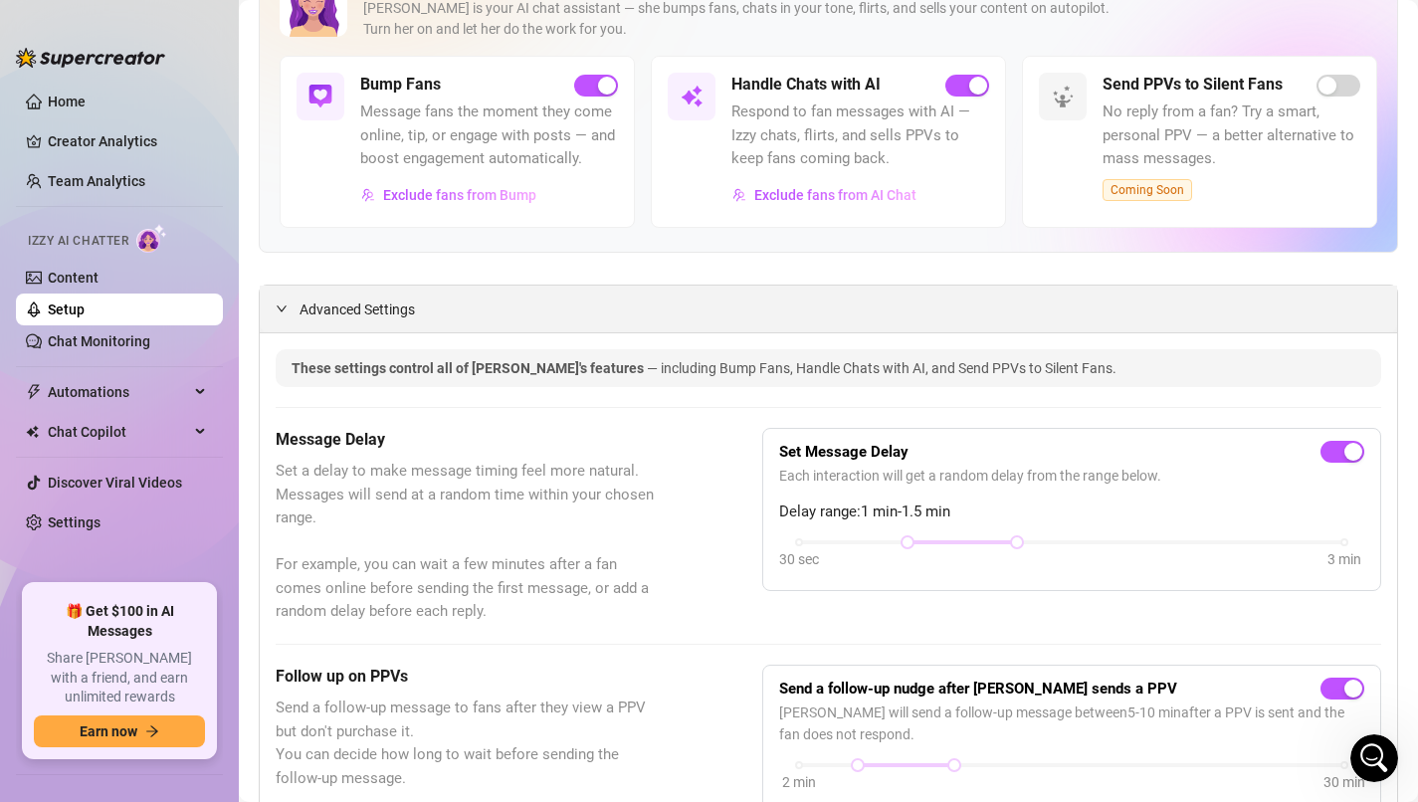
scroll to position [164, 0]
click at [882, 190] on span "Exclude fans from AI Chat" at bounding box center [835, 197] width 162 height 16
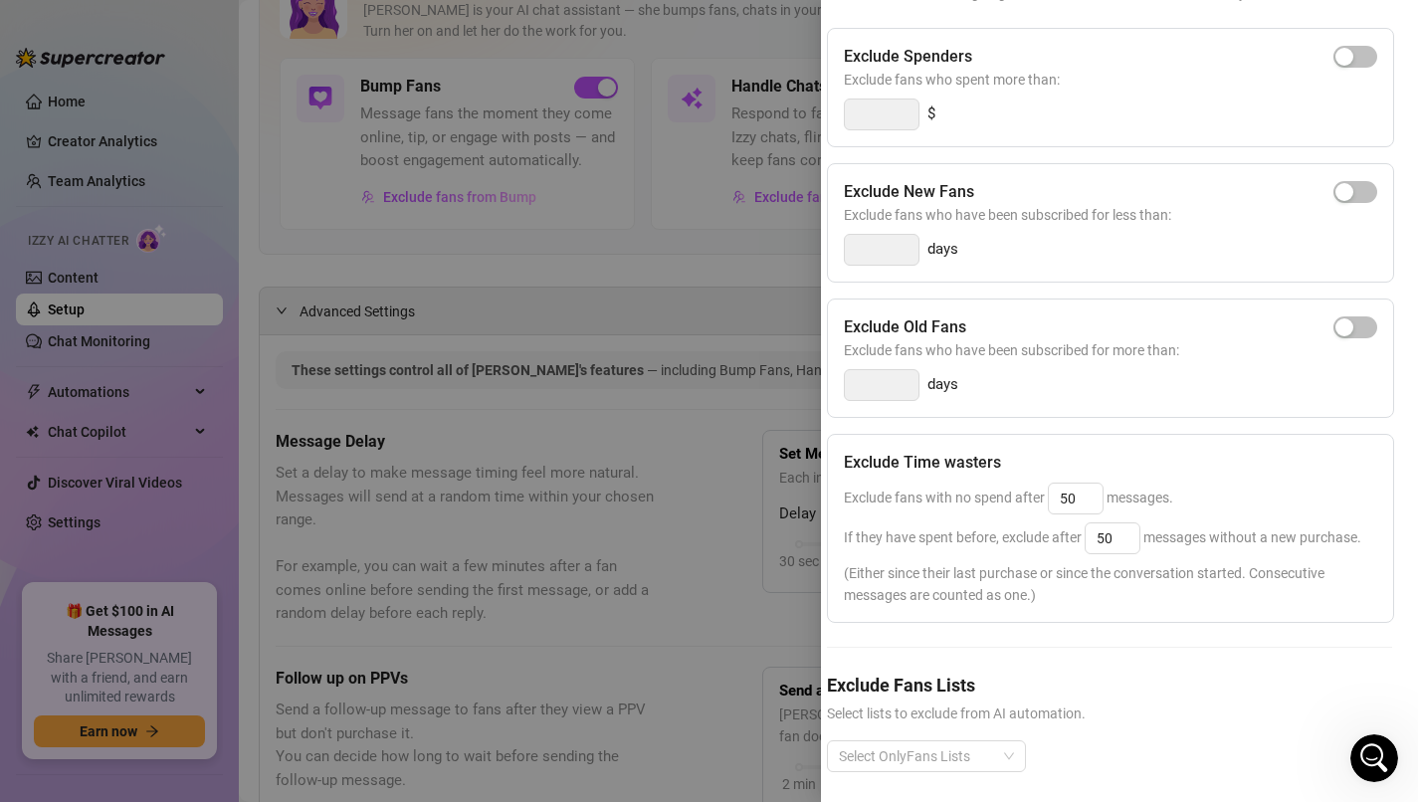
scroll to position [222, 10]
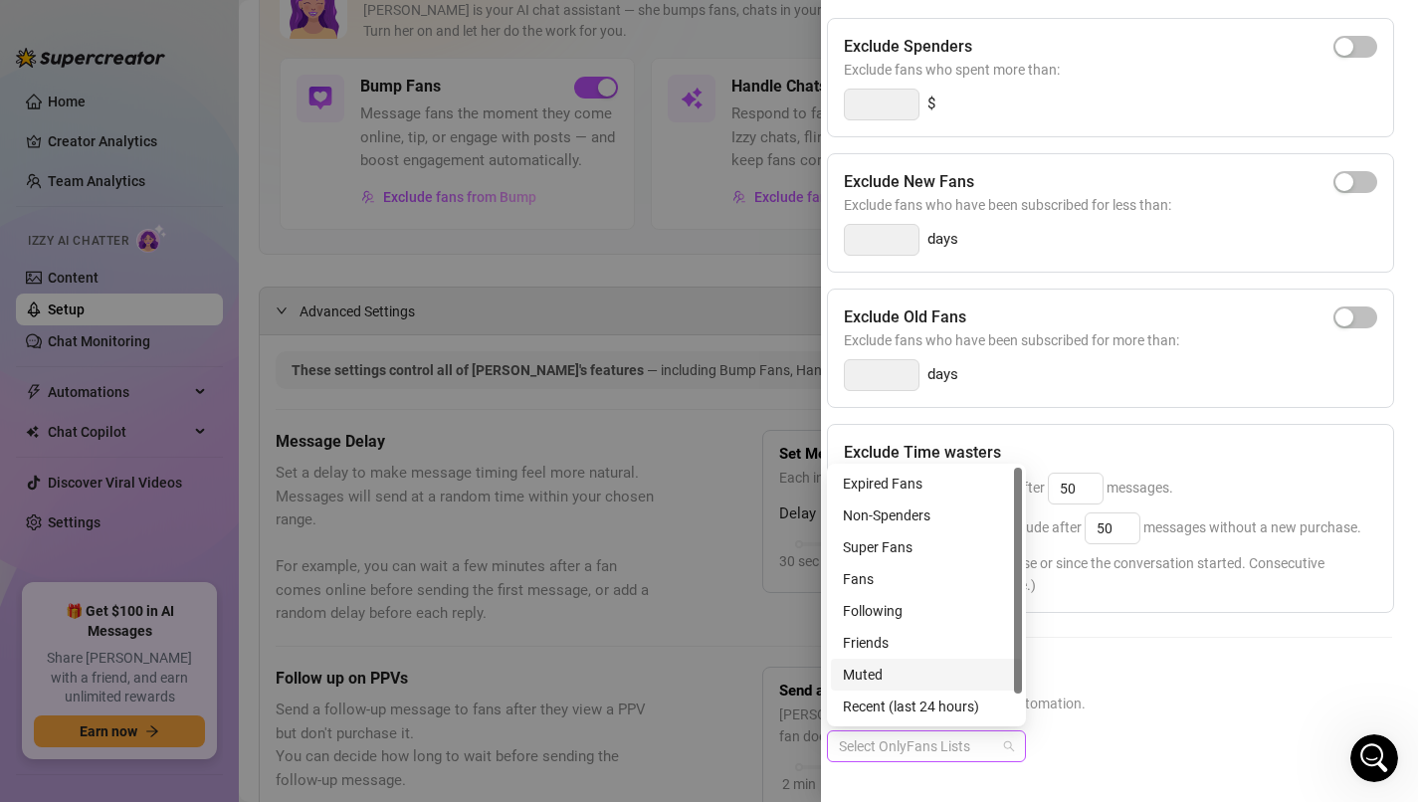
click at [1013, 750] on div "Select OnlyFans Lists" at bounding box center [926, 747] width 199 height 32
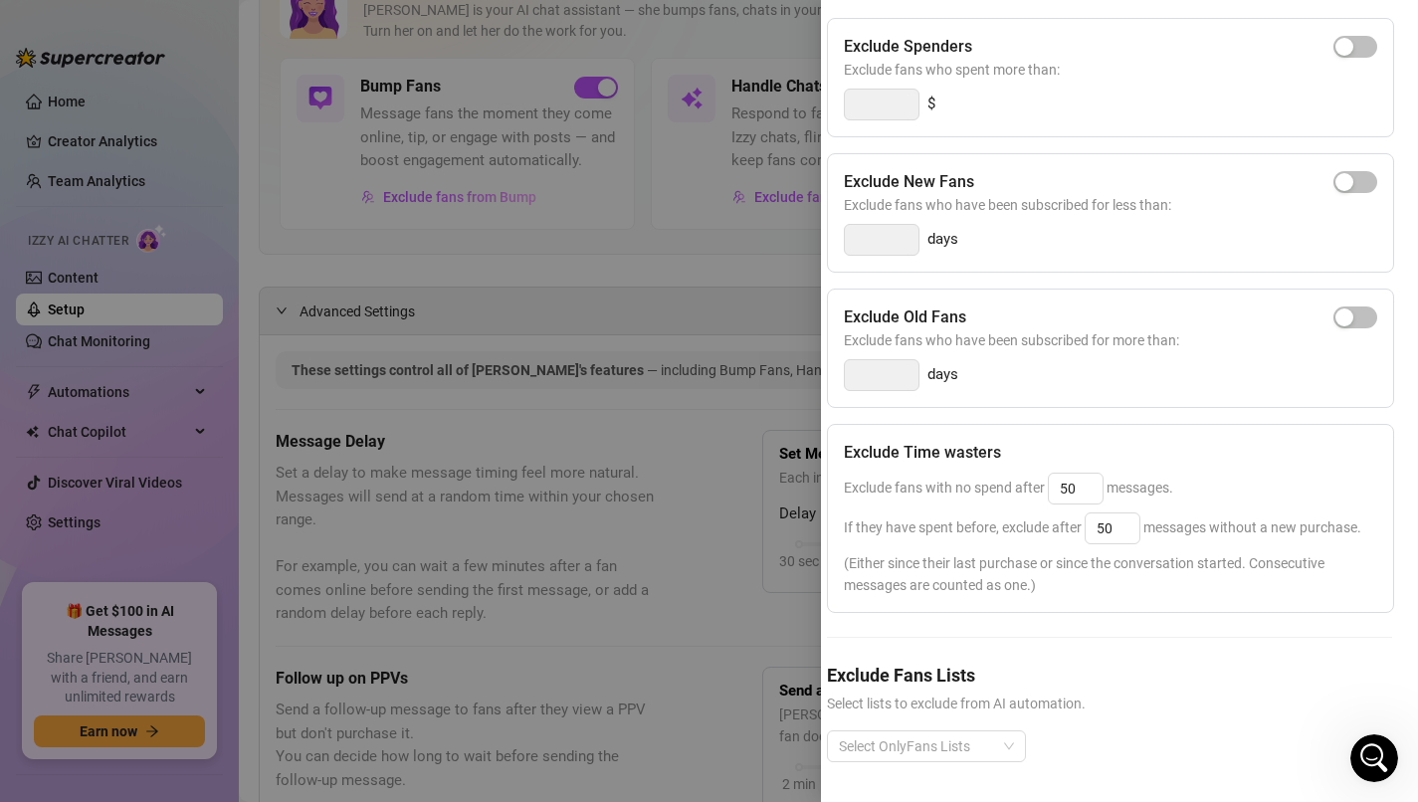
click at [1140, 681] on h5 "Exclude Fans Lists" at bounding box center [1109, 675] width 565 height 27
click at [403, 267] on div at bounding box center [709, 401] width 1418 height 802
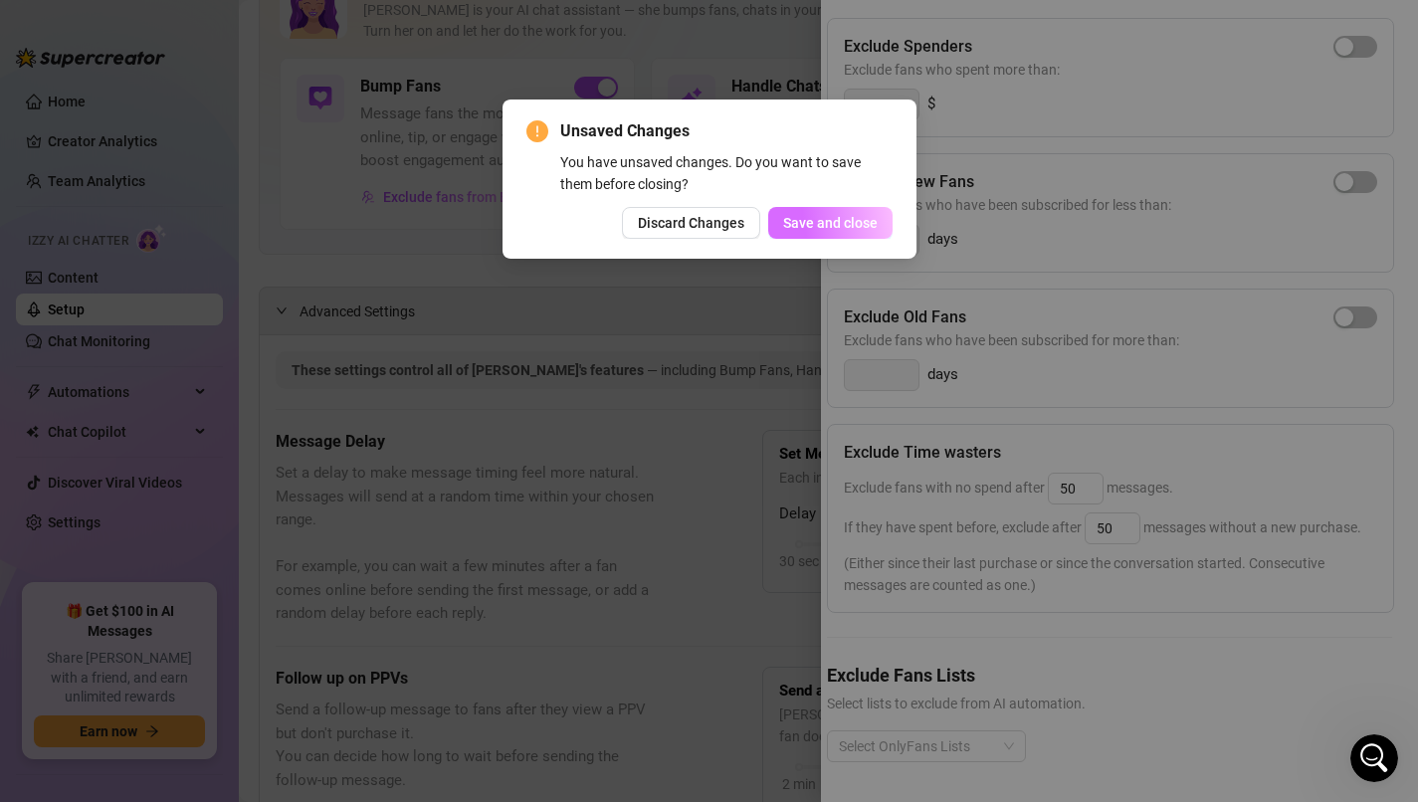
click at [862, 226] on span "Save and close" at bounding box center [830, 223] width 95 height 16
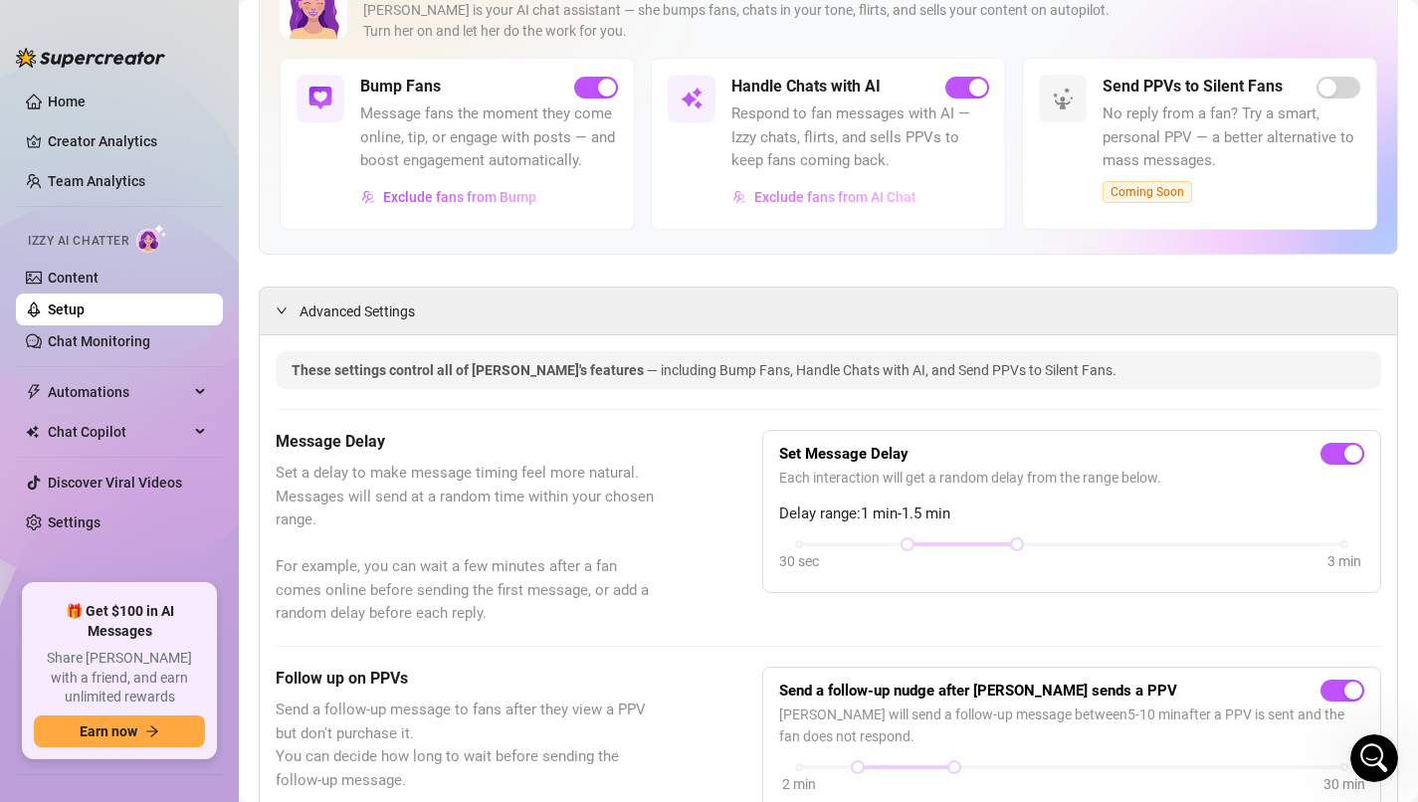
click at [904, 194] on span "Exclude fans from AI Chat" at bounding box center [835, 197] width 162 height 16
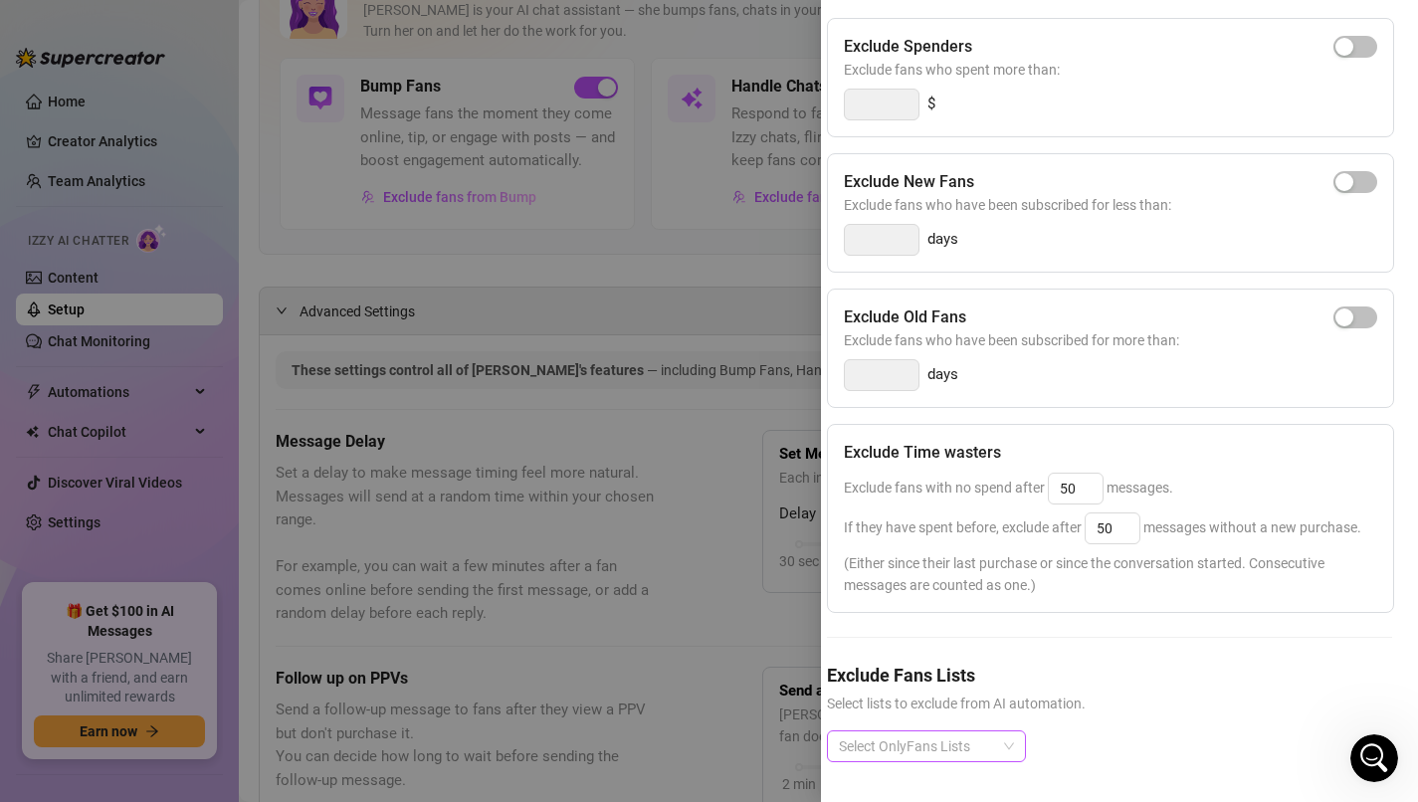
click at [1002, 740] on div "Select OnlyFans Lists" at bounding box center [926, 747] width 199 height 32
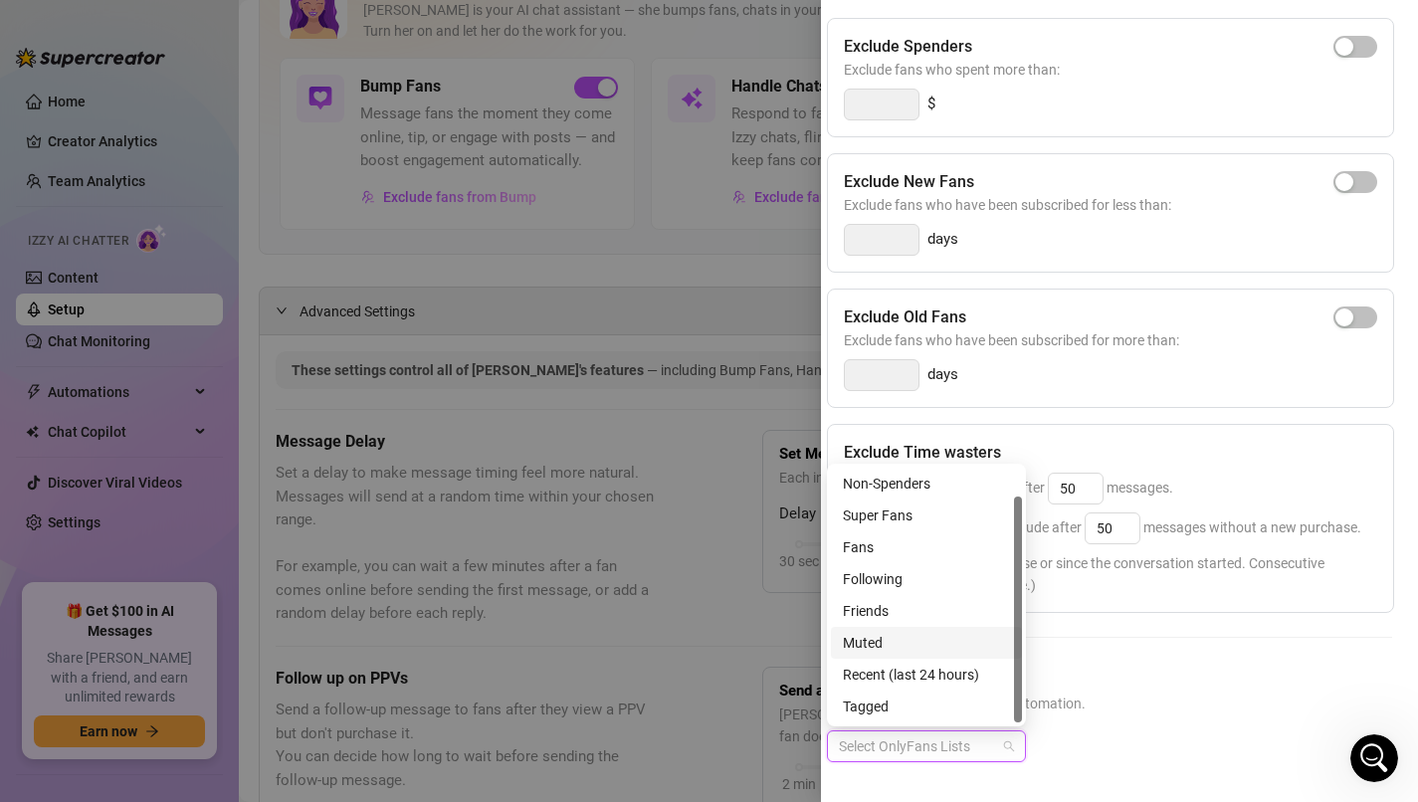
click at [939, 641] on div "Muted" at bounding box center [926, 643] width 167 height 22
click at [1168, 694] on span "Select lists to exclude from AI automation." at bounding box center [1109, 704] width 565 height 22
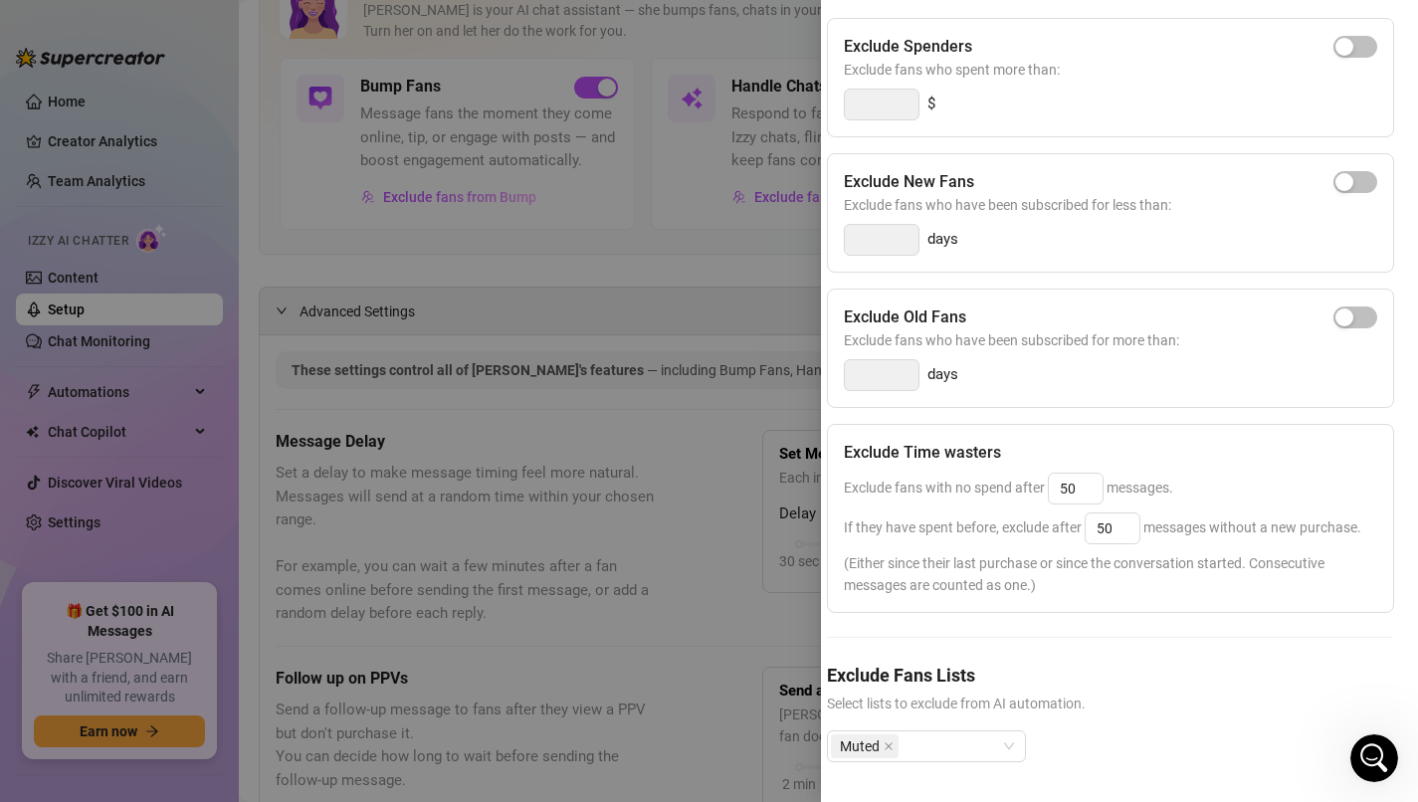
click at [794, 287] on div at bounding box center [709, 401] width 1418 height 802
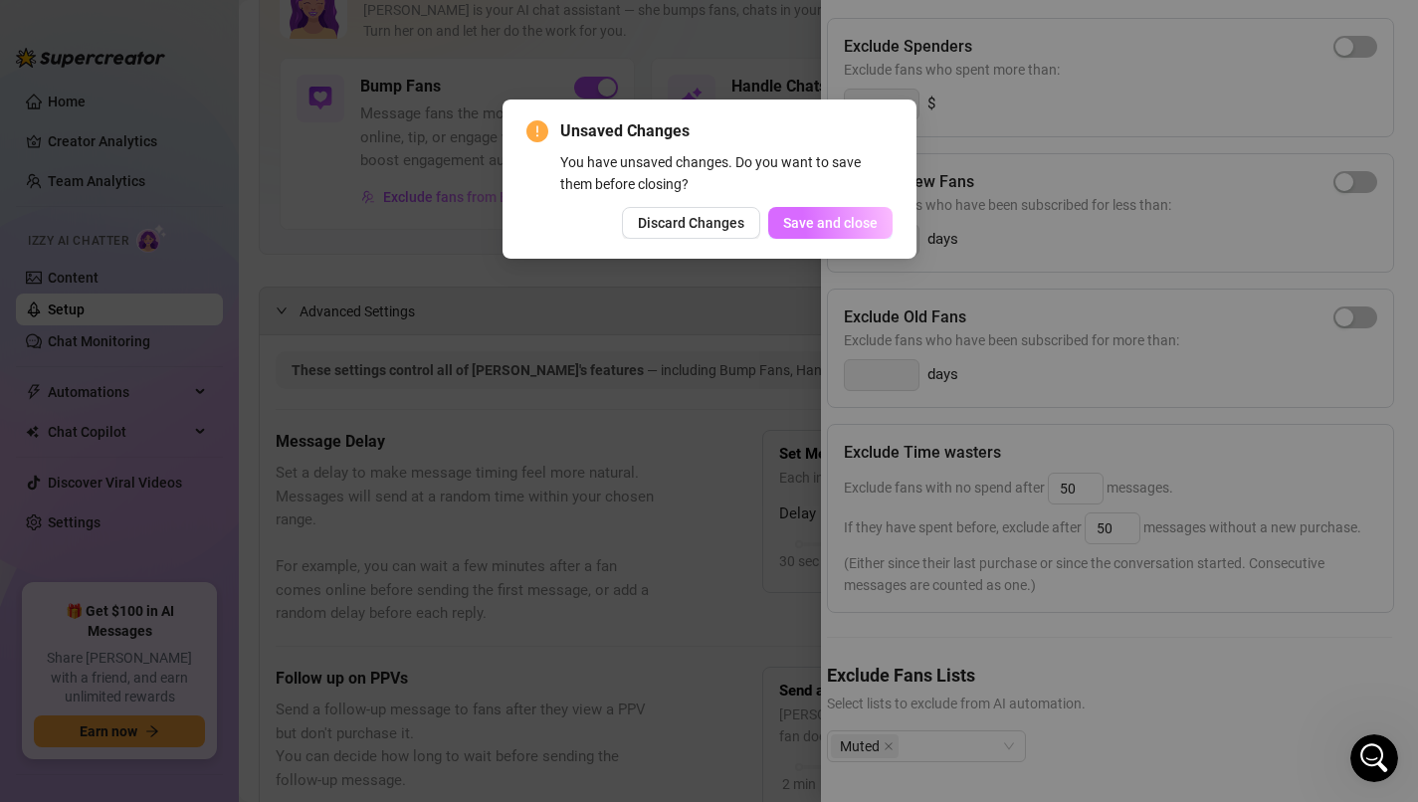
click at [834, 226] on span "Save and close" at bounding box center [830, 223] width 95 height 16
